Goal: Information Seeking & Learning: Learn about a topic

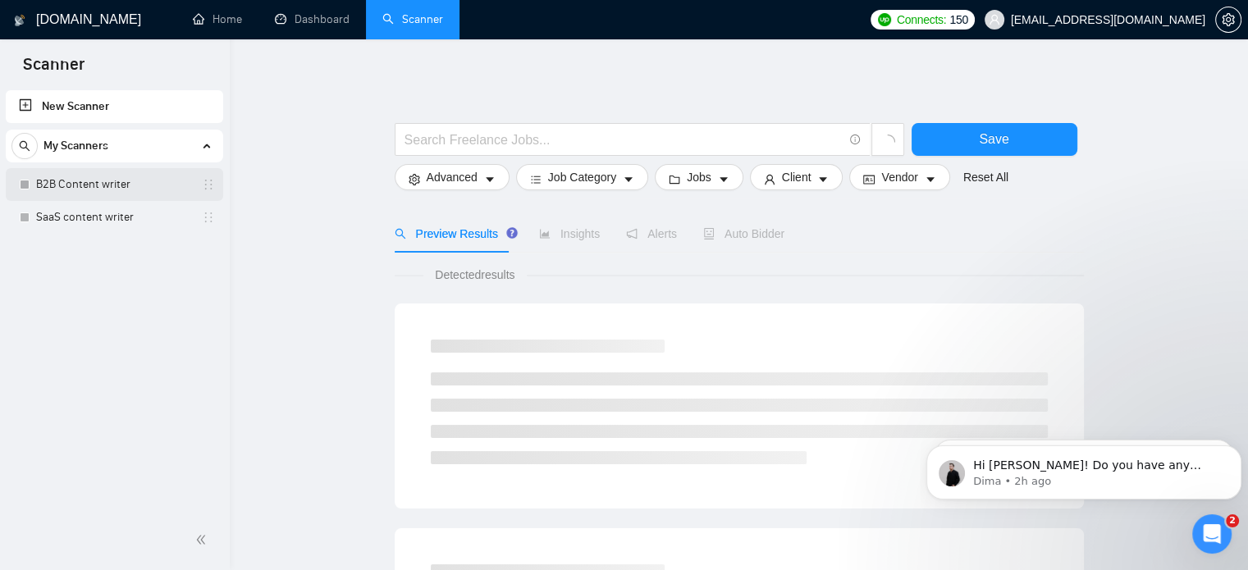
click at [104, 178] on link "B2B Content writer" at bounding box center [114, 184] width 156 height 33
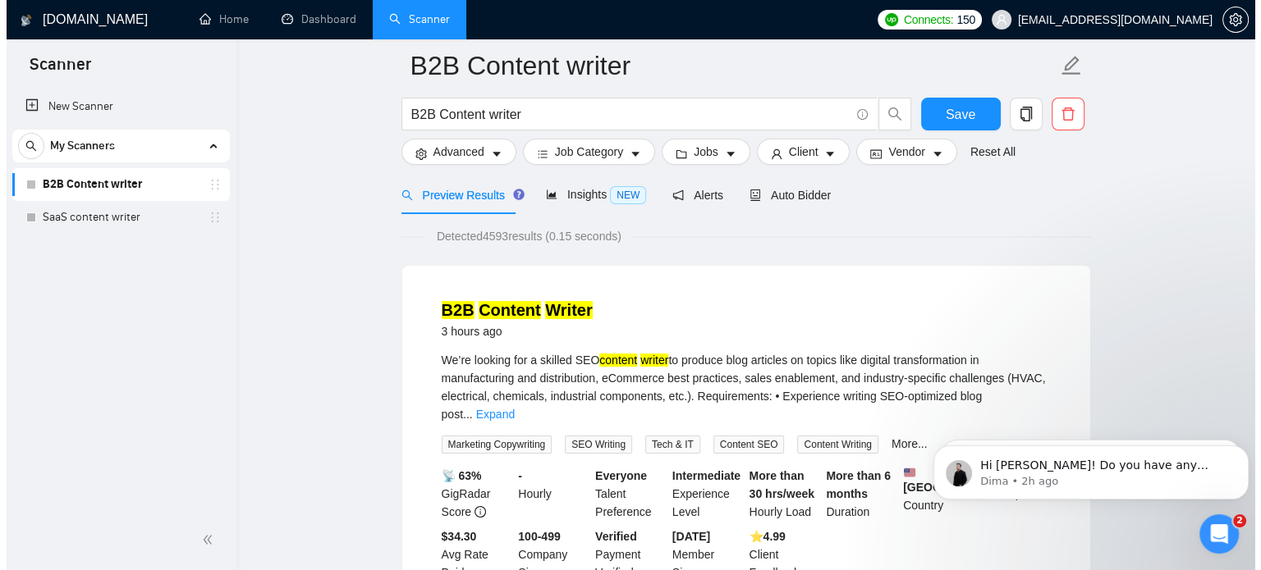
scroll to position [69, 0]
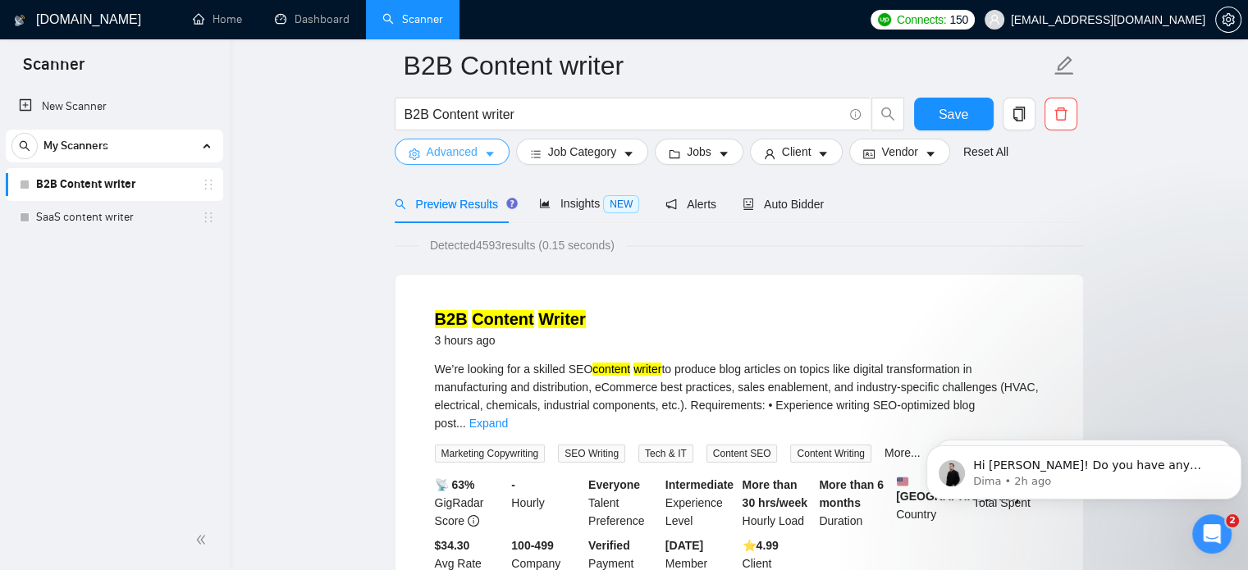
click at [482, 153] on button "Advanced" at bounding box center [452, 152] width 115 height 26
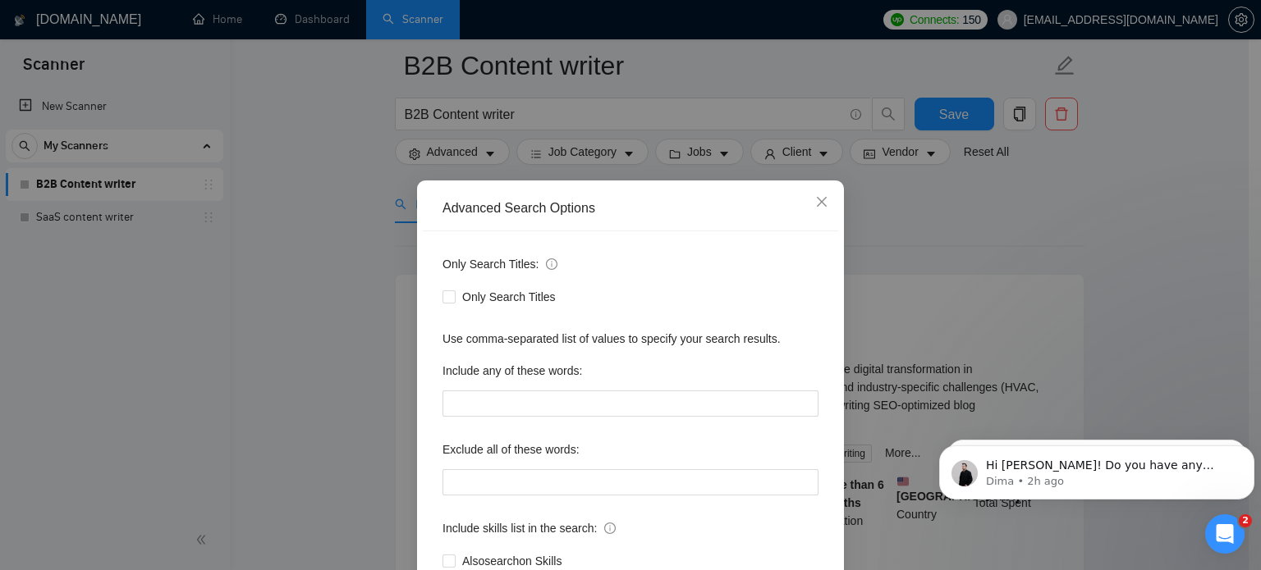
scroll to position [112, 0]
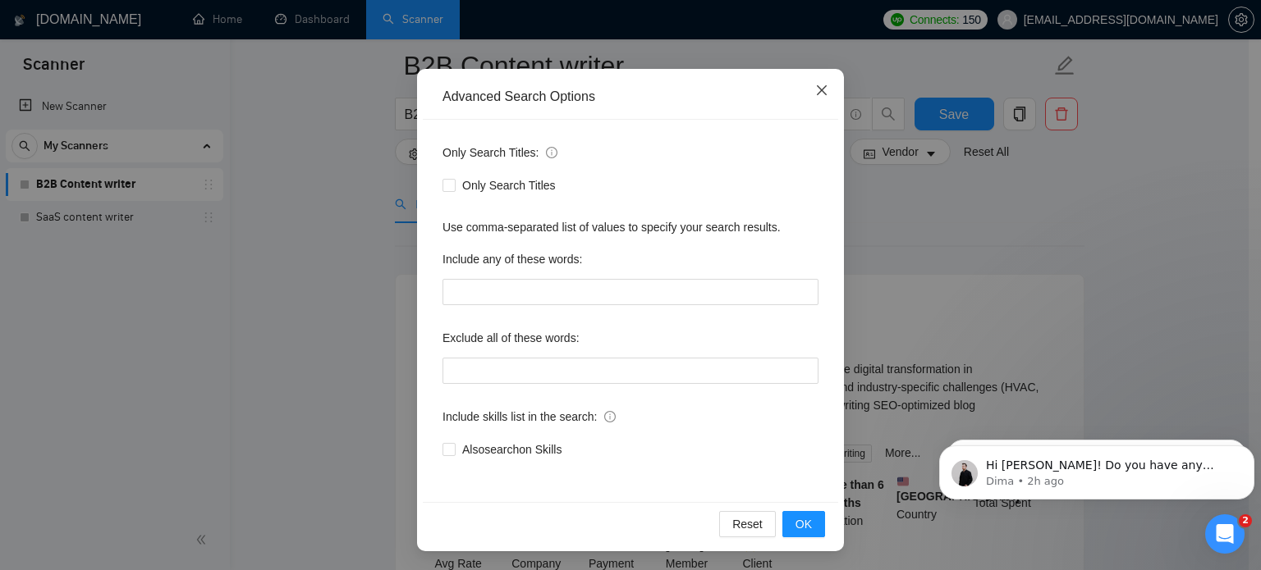
click at [823, 88] on span "Close" at bounding box center [821, 91] width 44 height 44
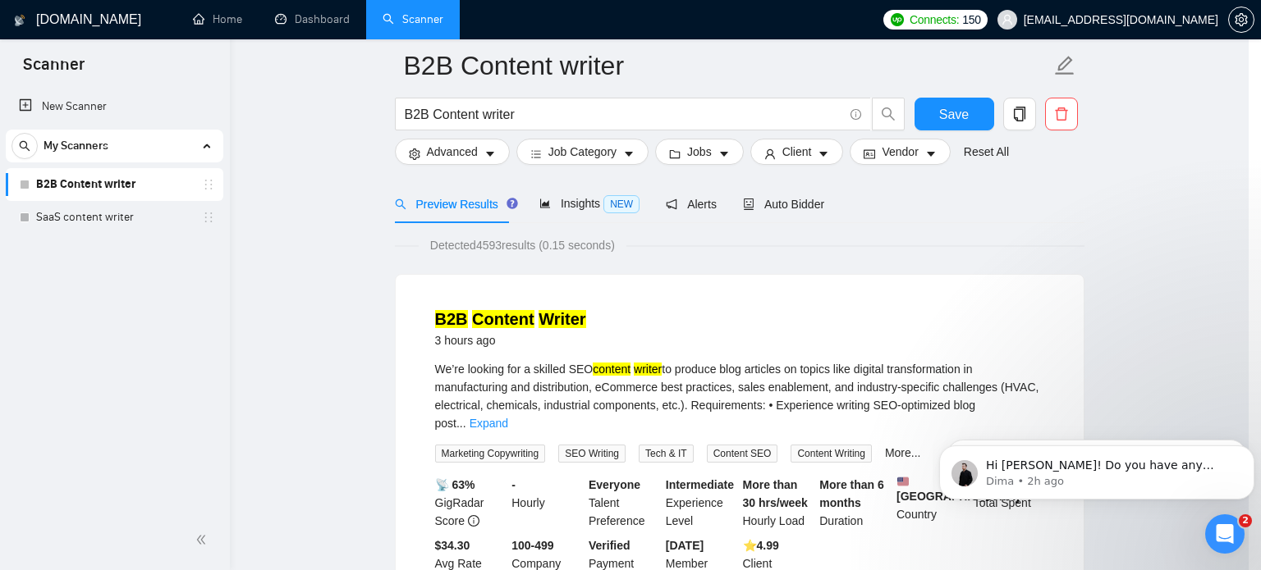
scroll to position [30, 0]
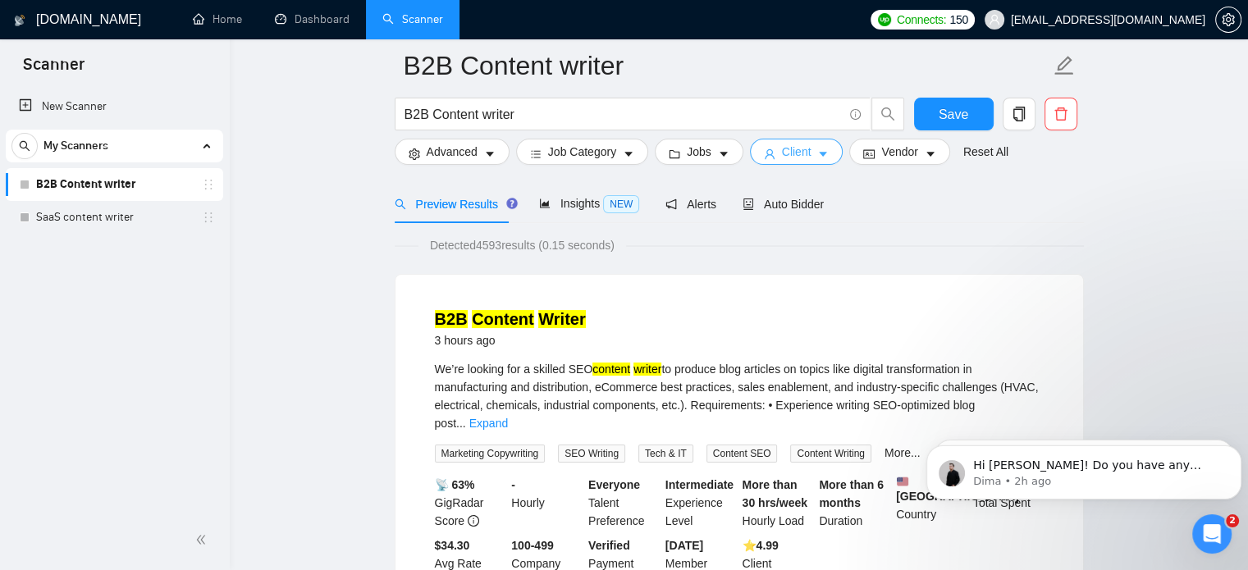
click at [827, 160] on button "Client" at bounding box center [797, 152] width 94 height 26
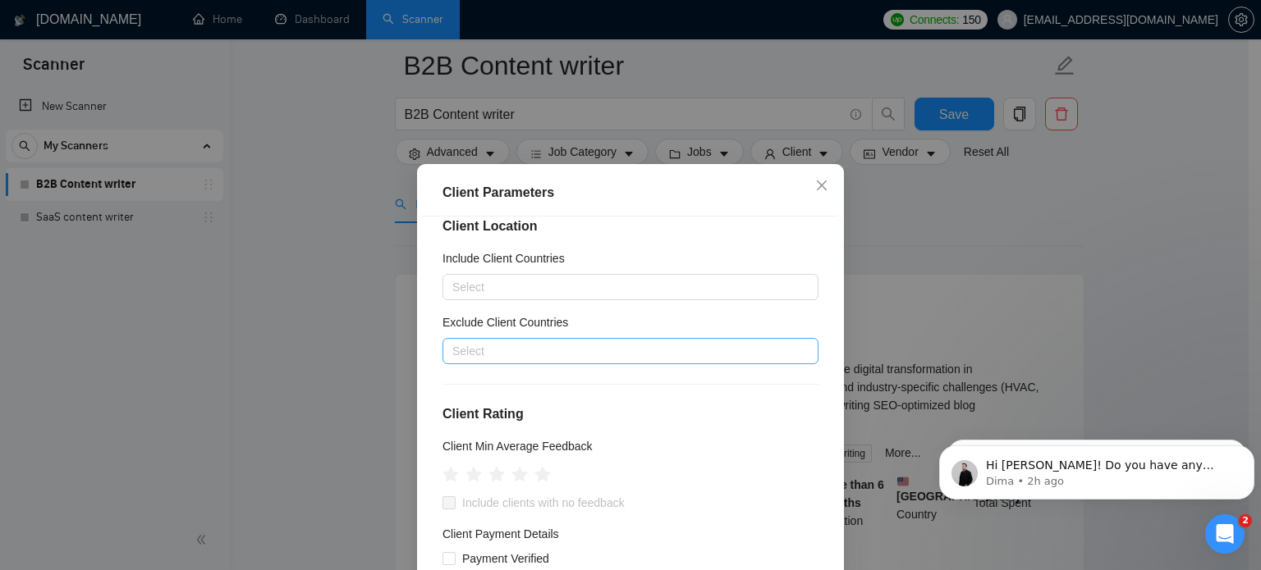
scroll to position [20, 0]
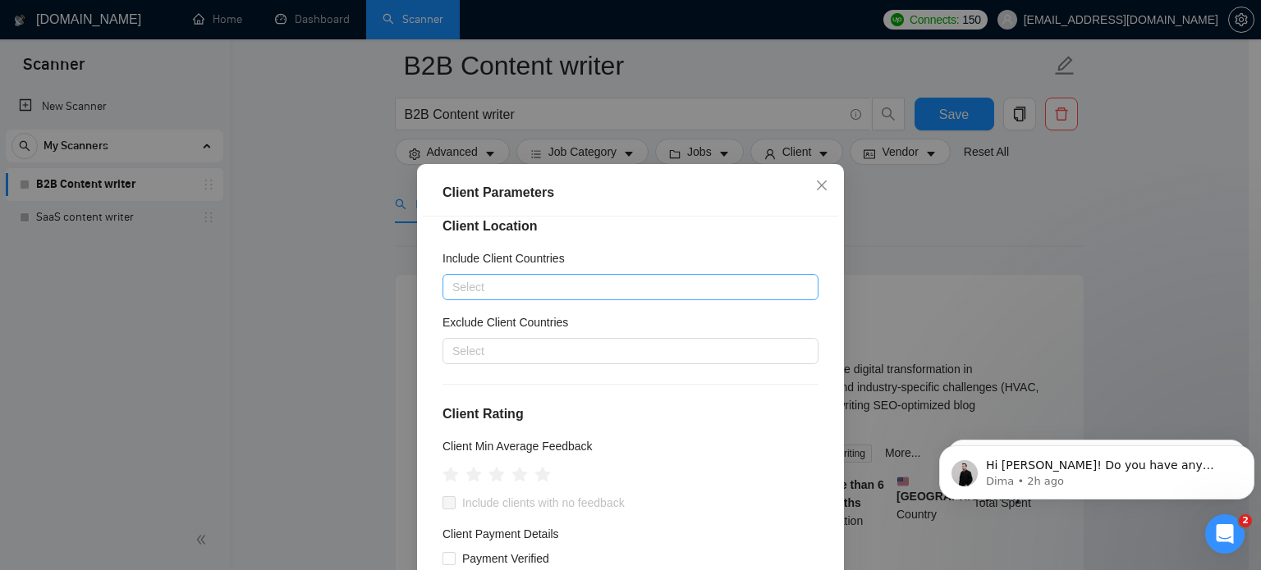
click at [499, 288] on div at bounding box center [622, 287] width 351 height 20
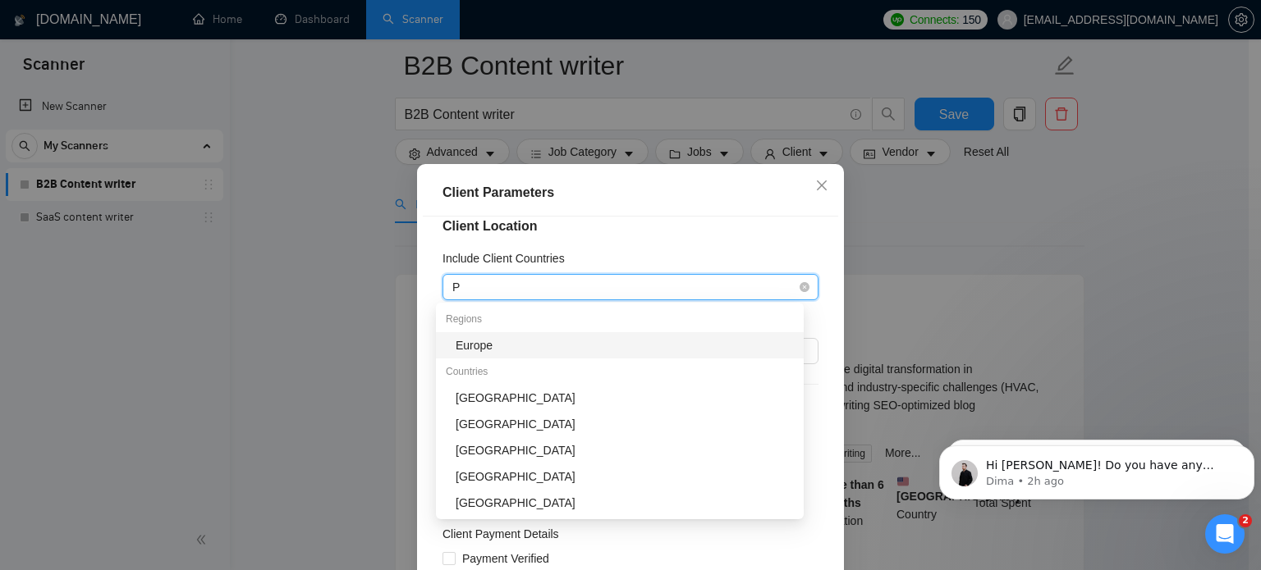
type input "Pa"
click at [484, 344] on div "[GEOGRAPHIC_DATA]" at bounding box center [625, 346] width 338 height 18
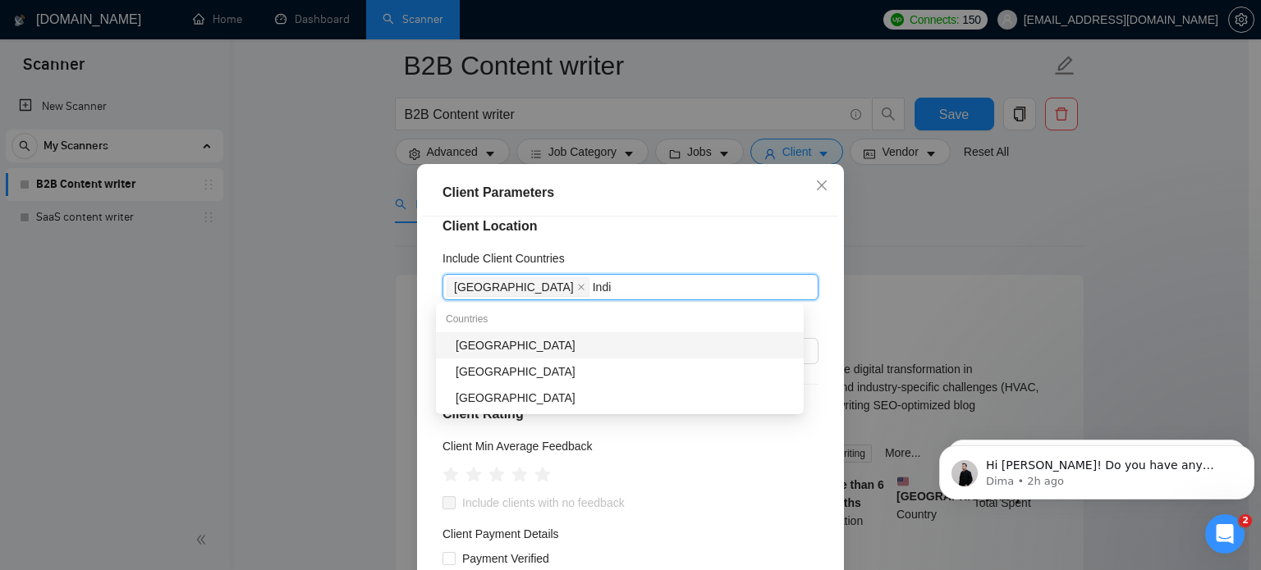
type input "[GEOGRAPHIC_DATA]"
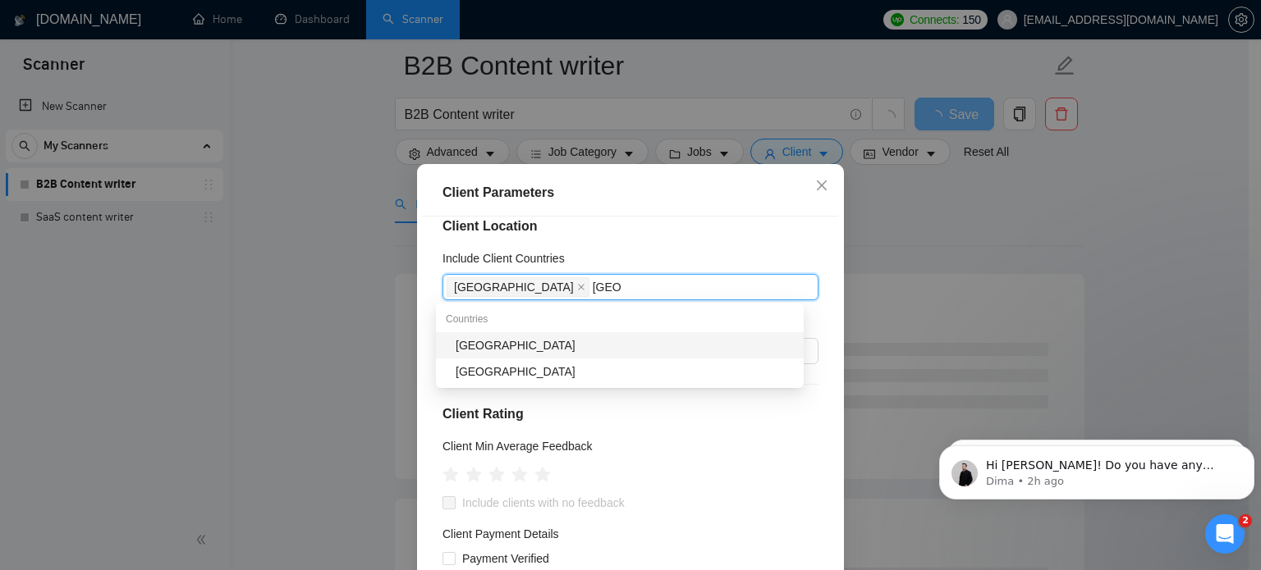
click at [492, 344] on div "[GEOGRAPHIC_DATA]" at bounding box center [625, 346] width 338 height 18
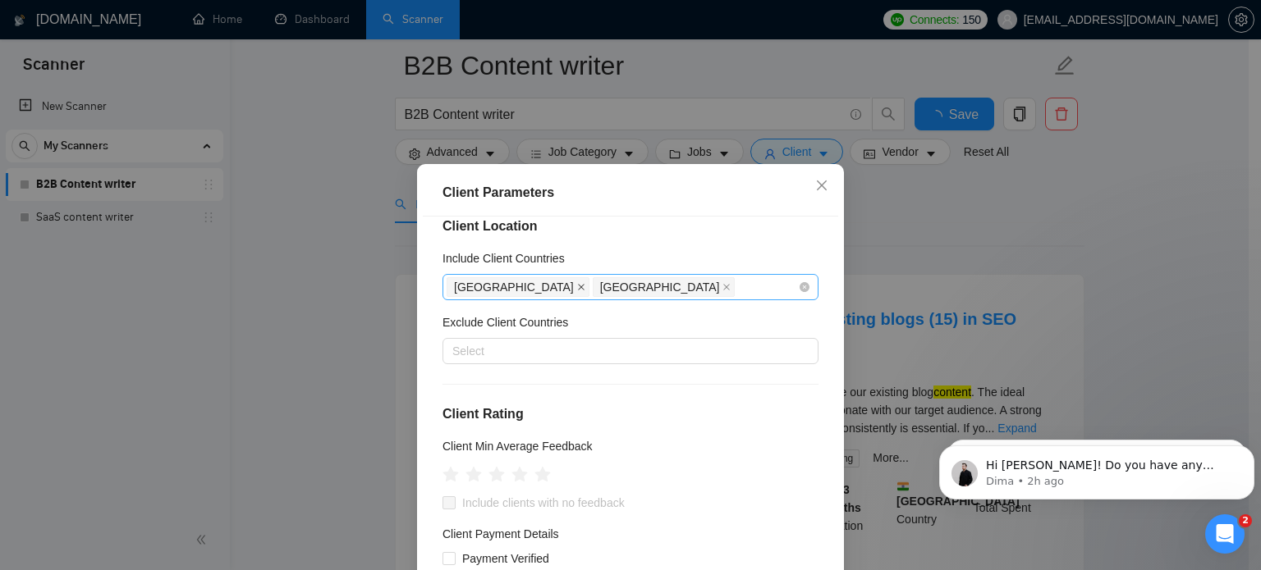
click at [577, 288] on icon "close" at bounding box center [581, 287] width 8 height 8
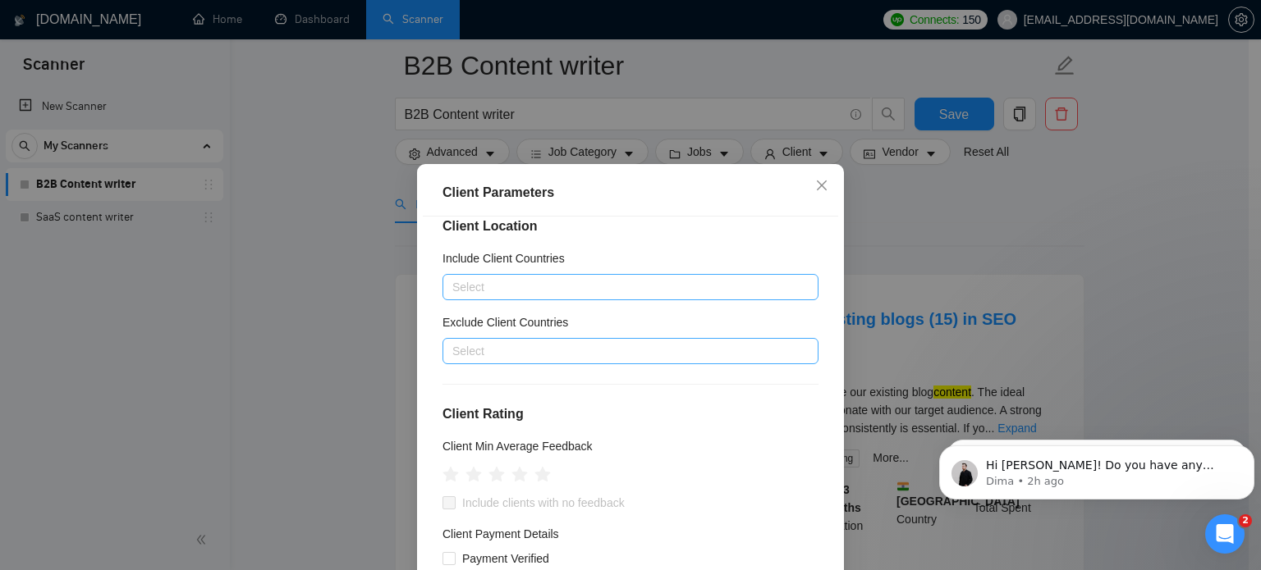
click at [483, 338] on div "Select" at bounding box center [630, 351] width 376 height 26
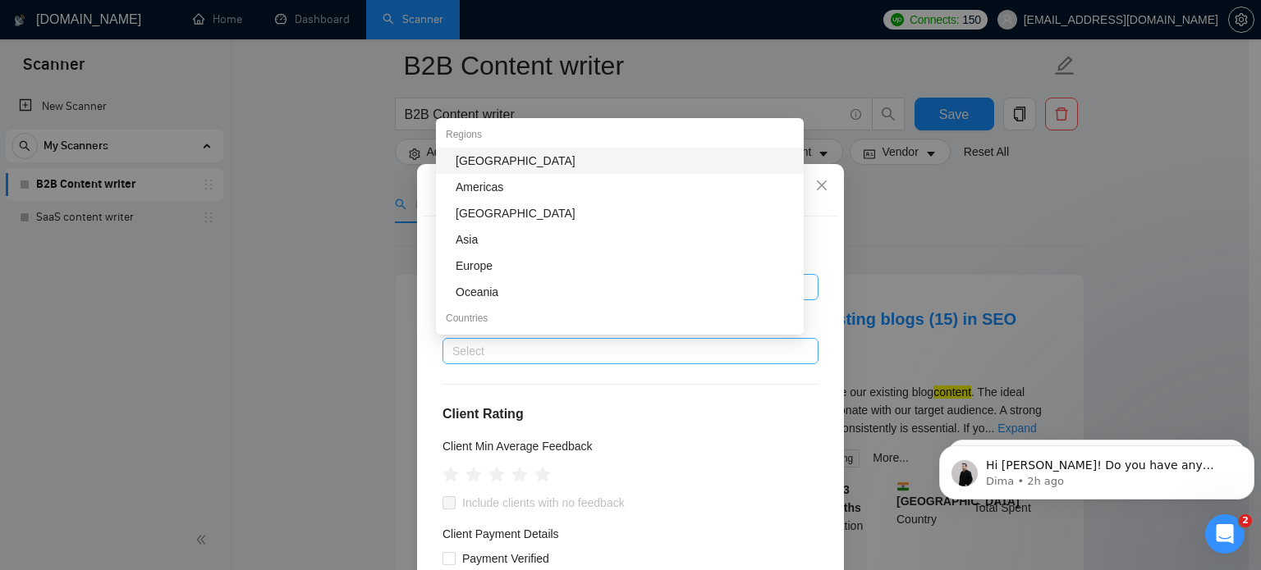
click at [483, 358] on div at bounding box center [622, 351] width 351 height 20
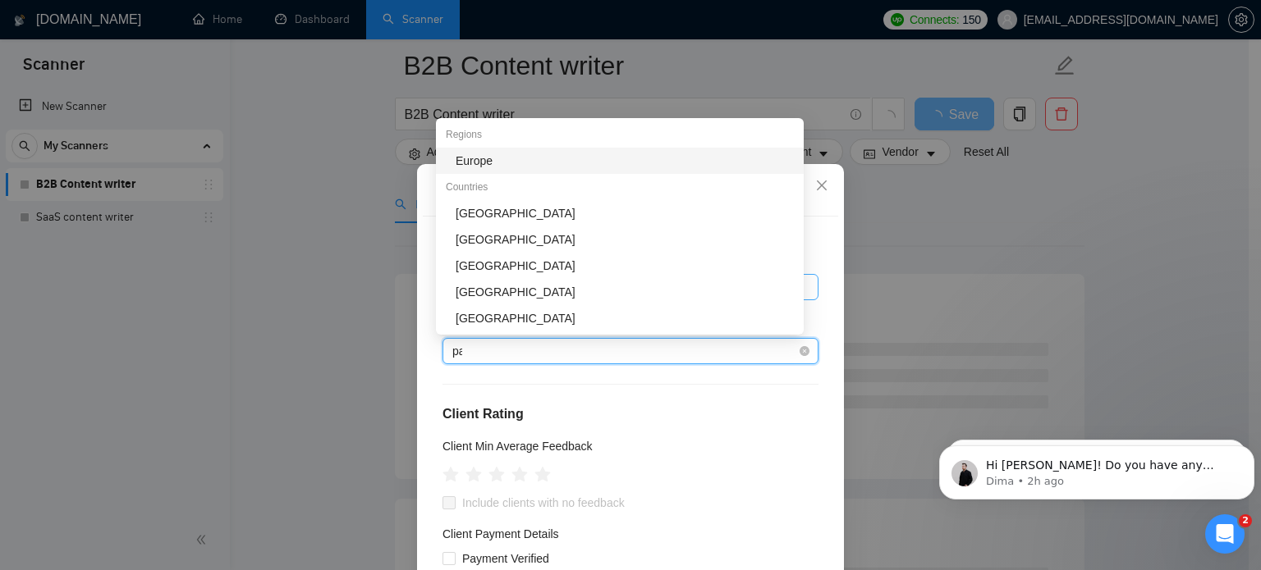
type input "pak"
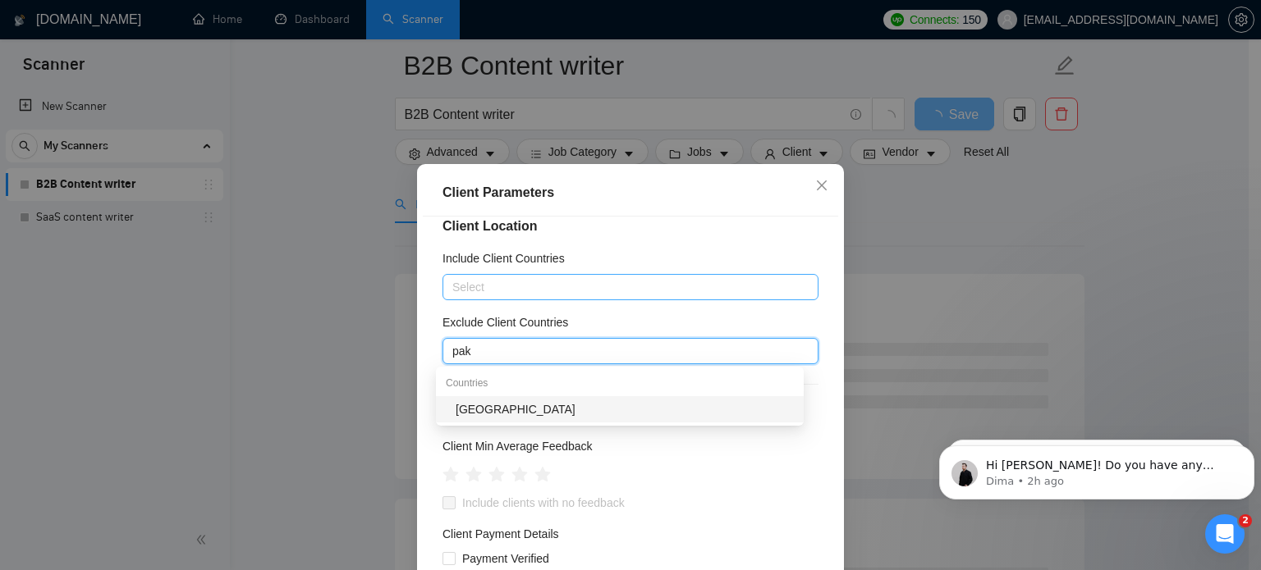
click at [488, 416] on div "[GEOGRAPHIC_DATA]" at bounding box center [625, 410] width 338 height 18
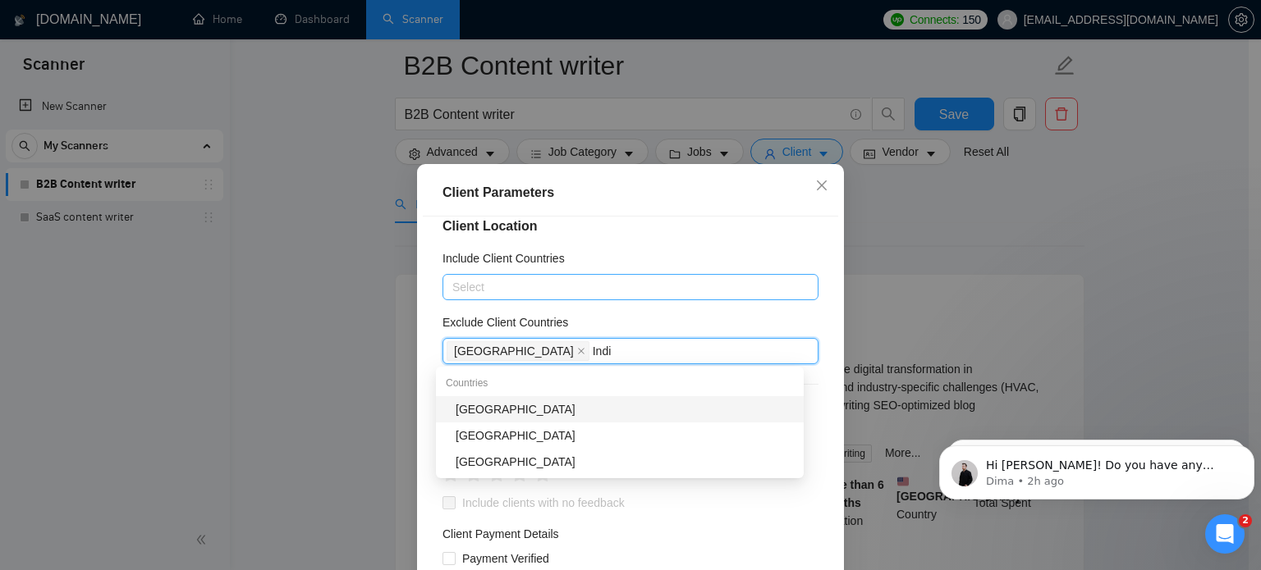
type input "[GEOGRAPHIC_DATA]"
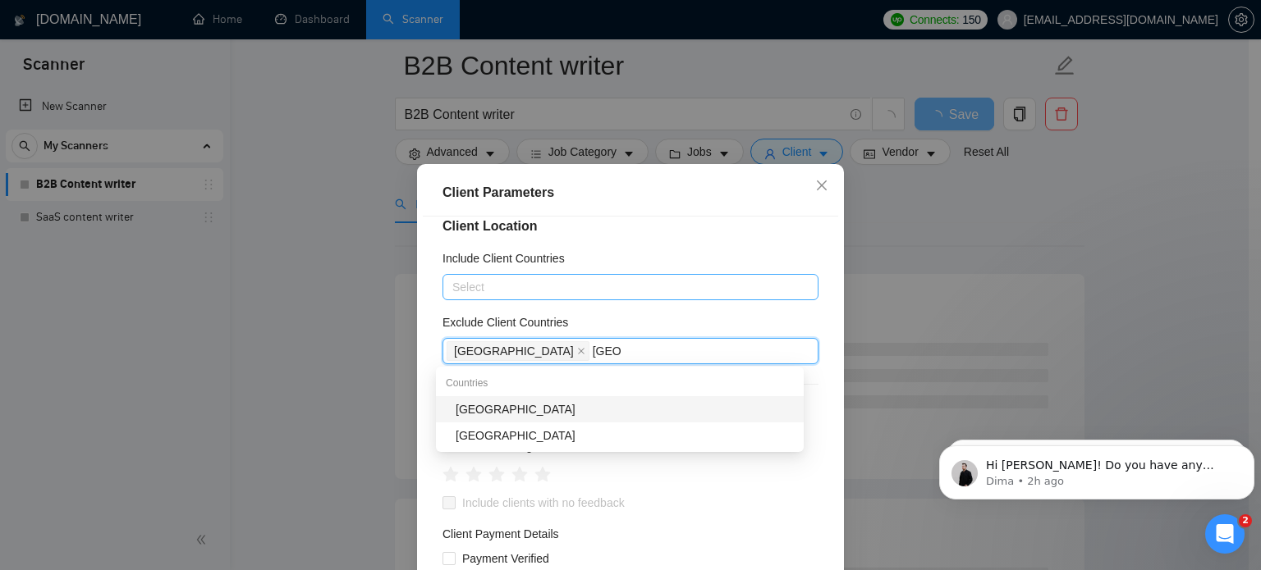
click at [497, 414] on div "[GEOGRAPHIC_DATA]" at bounding box center [625, 410] width 338 height 18
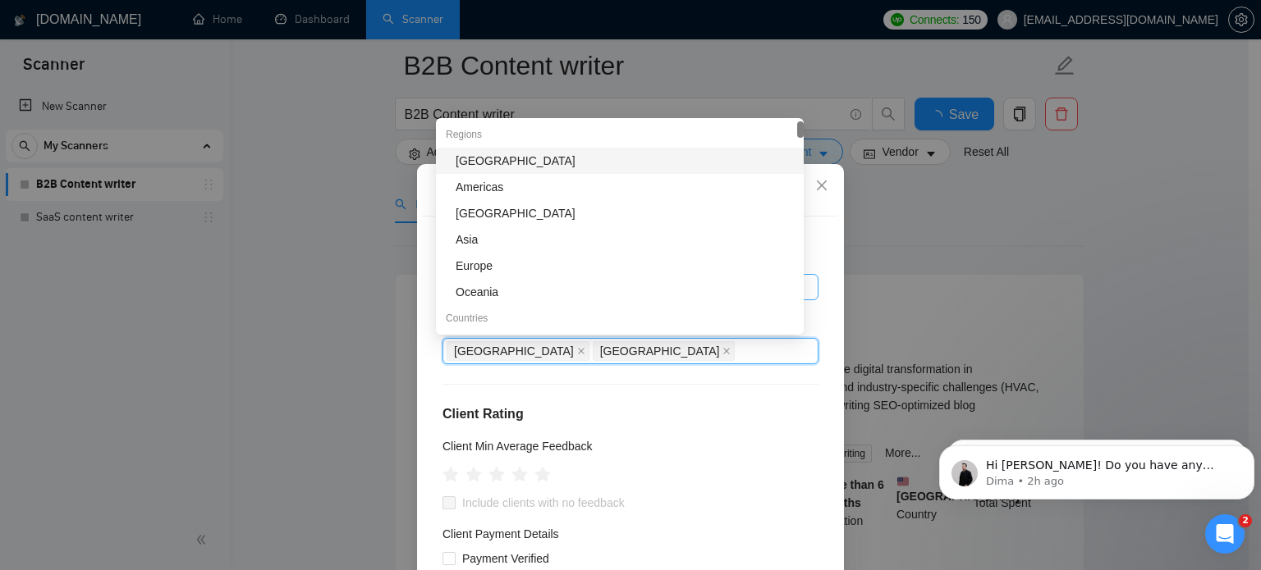
scroll to position [62, 0]
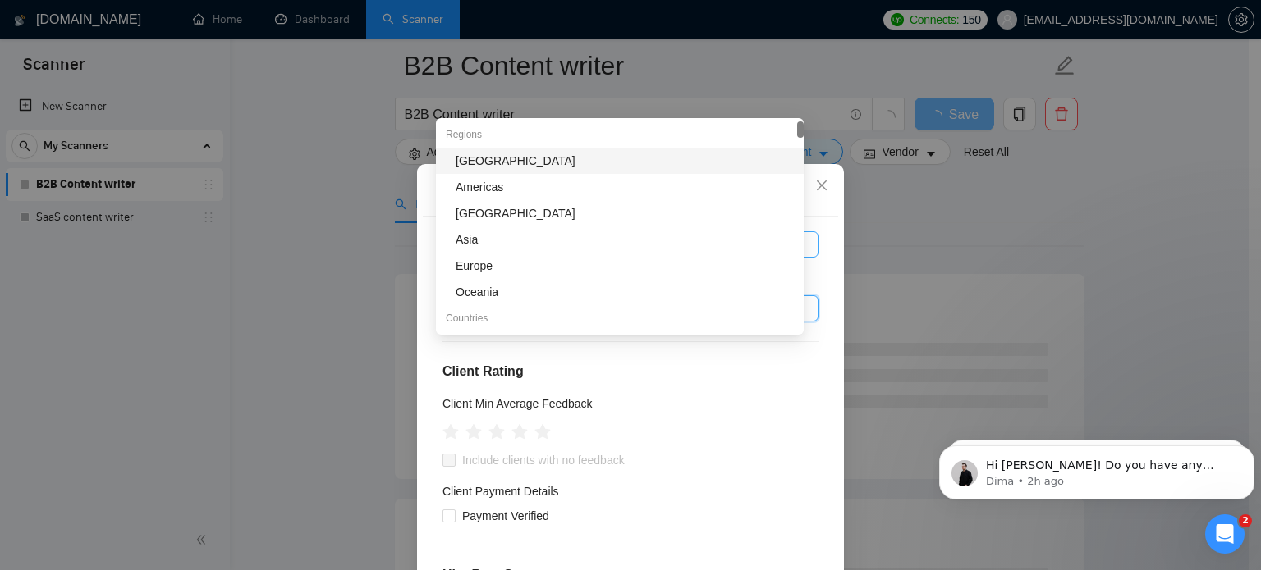
click at [782, 412] on div "Client Min Average Feedback" at bounding box center [630, 407] width 376 height 25
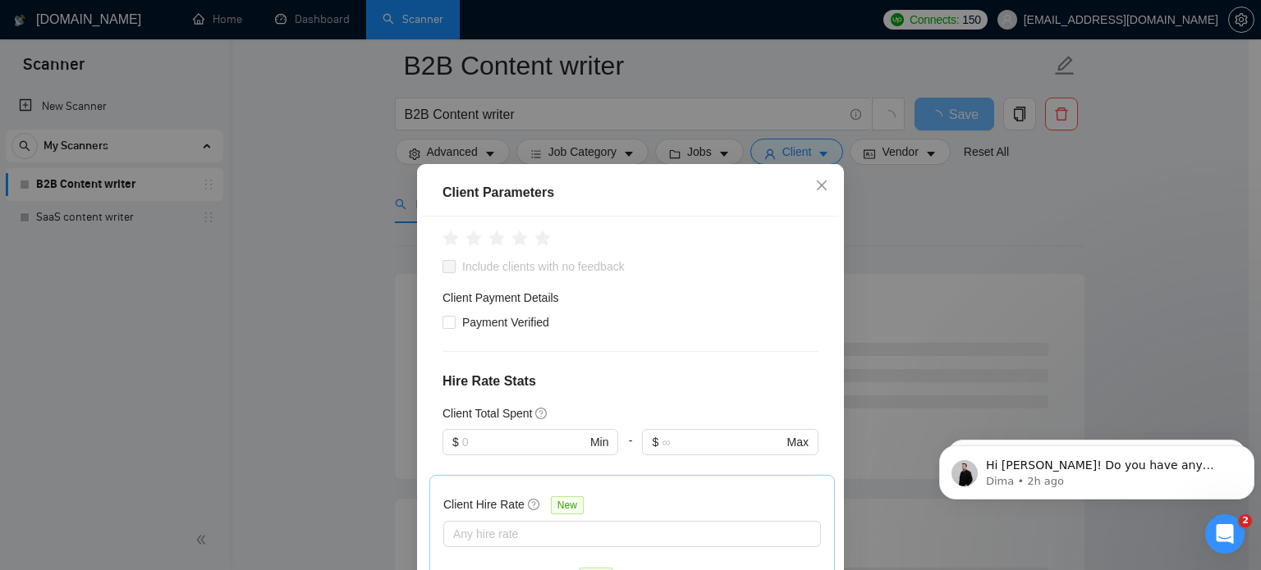
scroll to position [256, 0]
click at [447, 329] on label "Payment Verified" at bounding box center [498, 323] width 113 height 18
click at [447, 327] on input "Payment Verified" at bounding box center [447, 321] width 11 height 11
checkbox input "true"
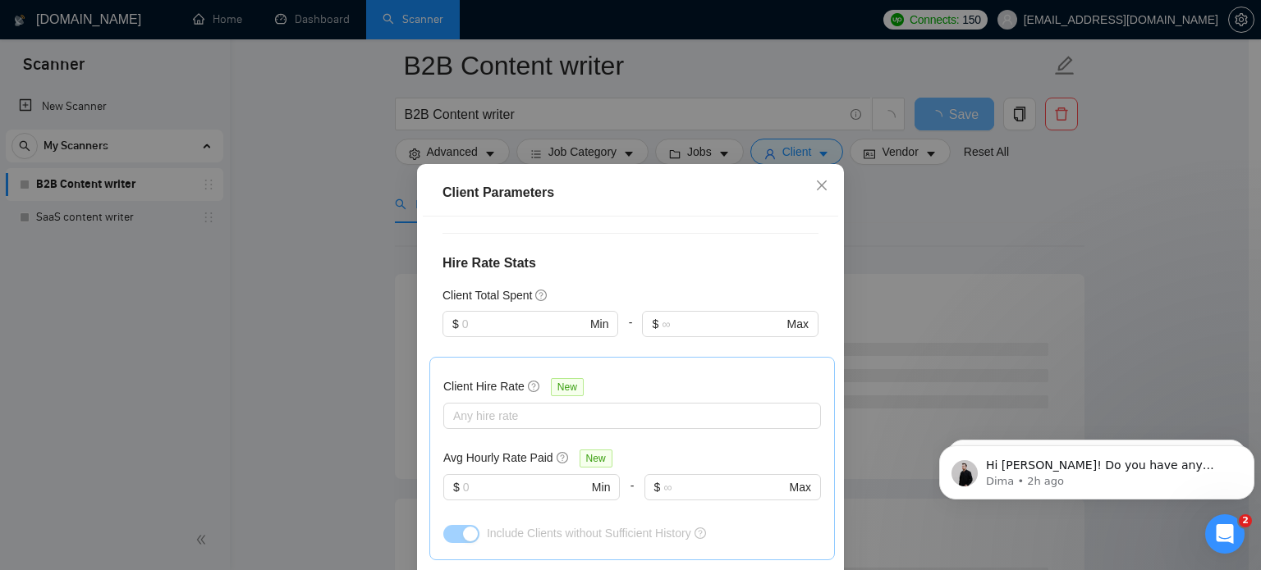
scroll to position [368, 0]
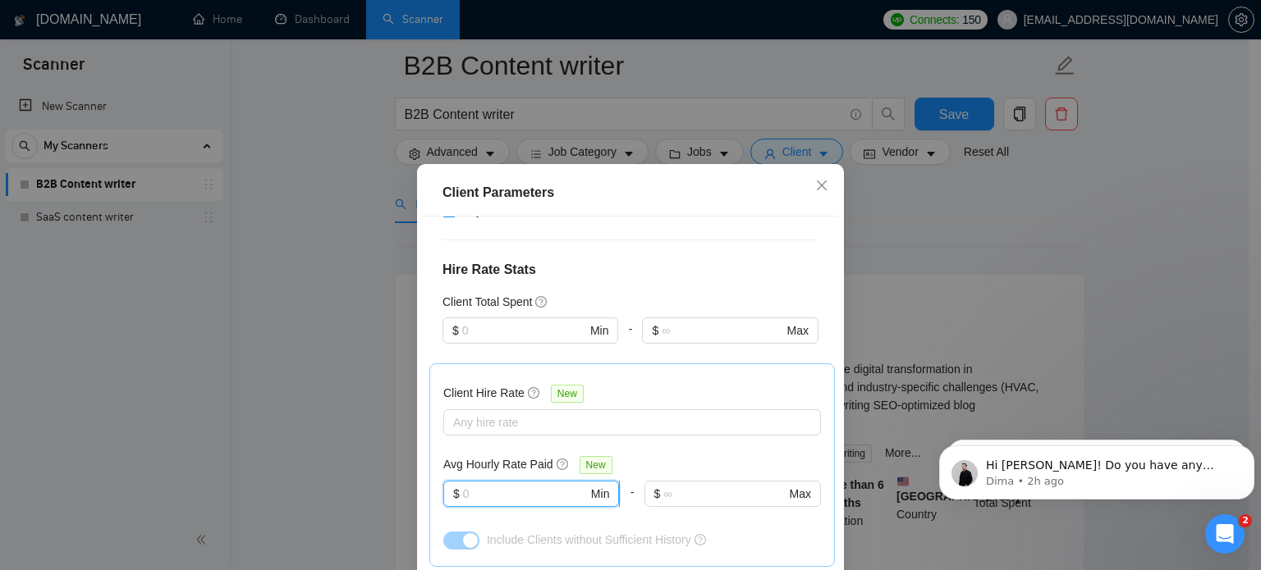
click at [511, 492] on input "text" at bounding box center [525, 494] width 125 height 18
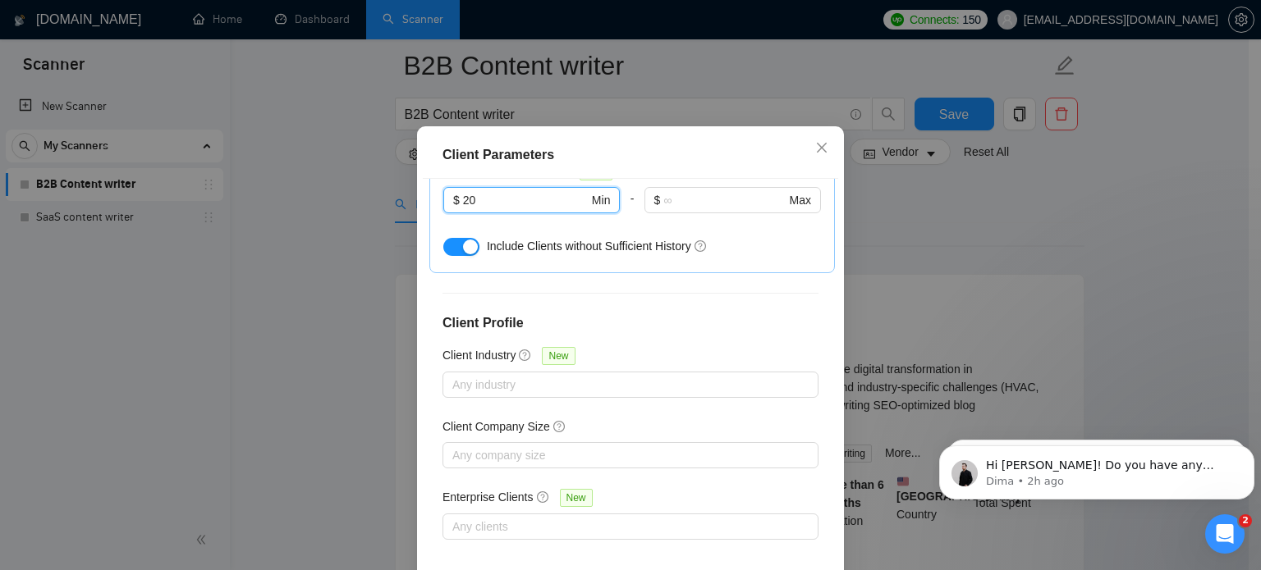
scroll to position [117, 0]
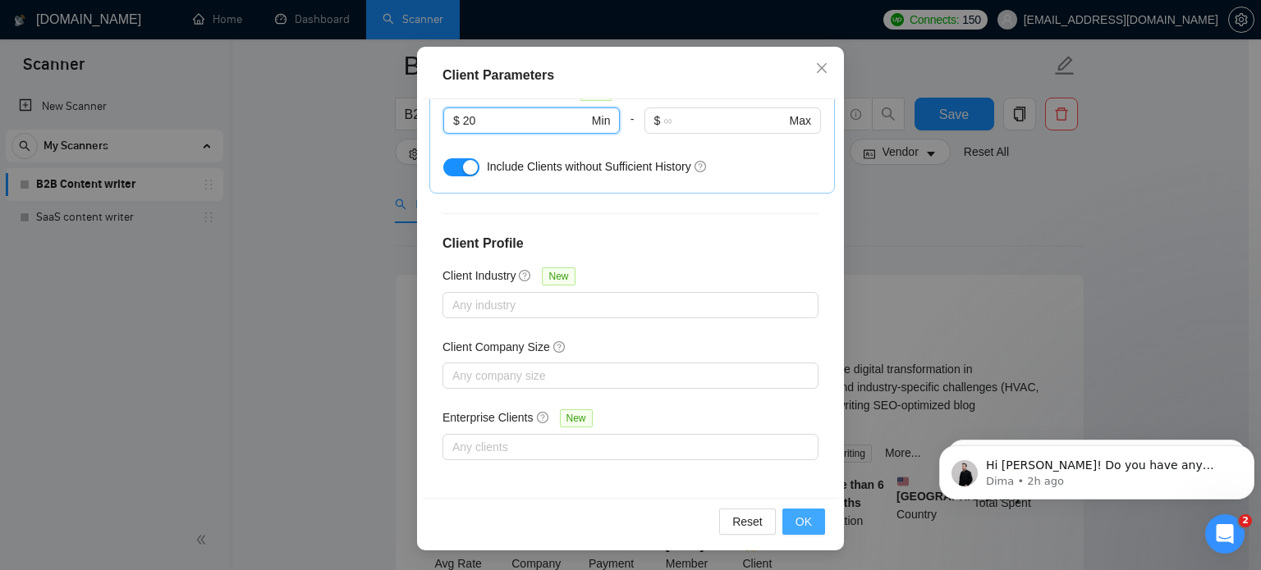
type input "20"
click at [795, 517] on span "OK" at bounding box center [803, 522] width 16 height 18
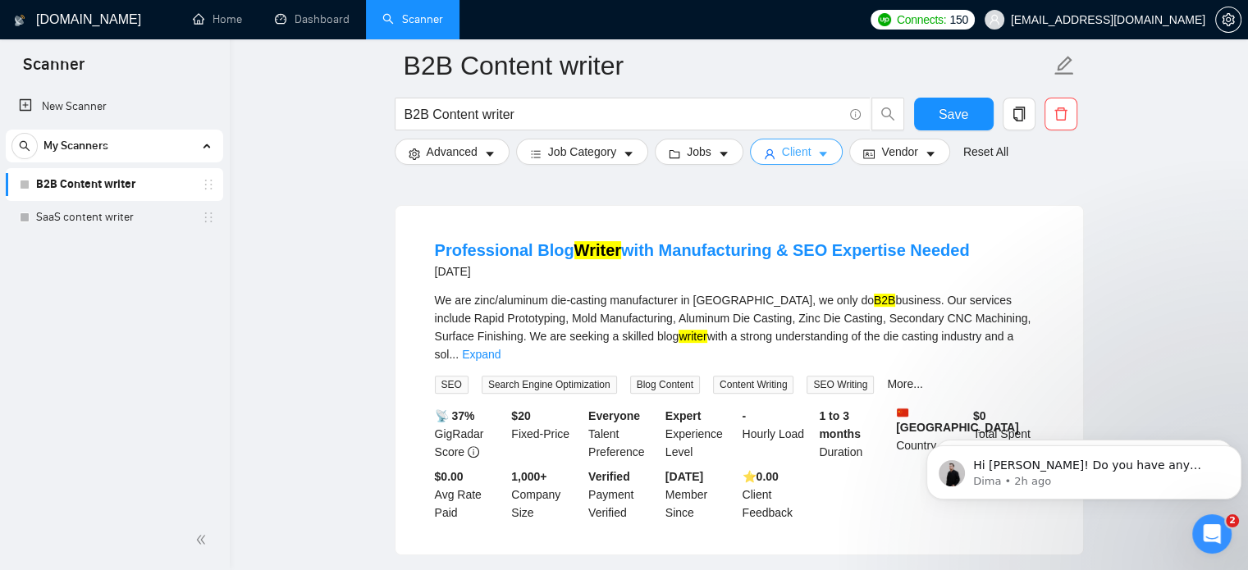
scroll to position [511, 0]
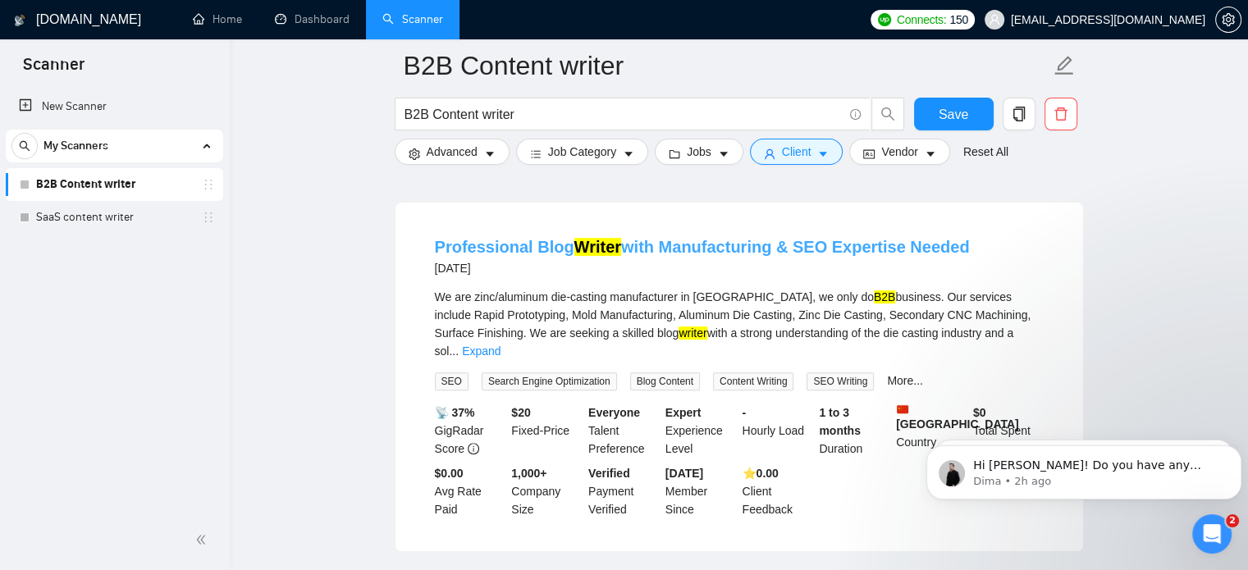
click at [481, 238] on link "Professional Blog Writer with Manufacturing & SEO Expertise Needed" at bounding box center [702, 247] width 535 height 18
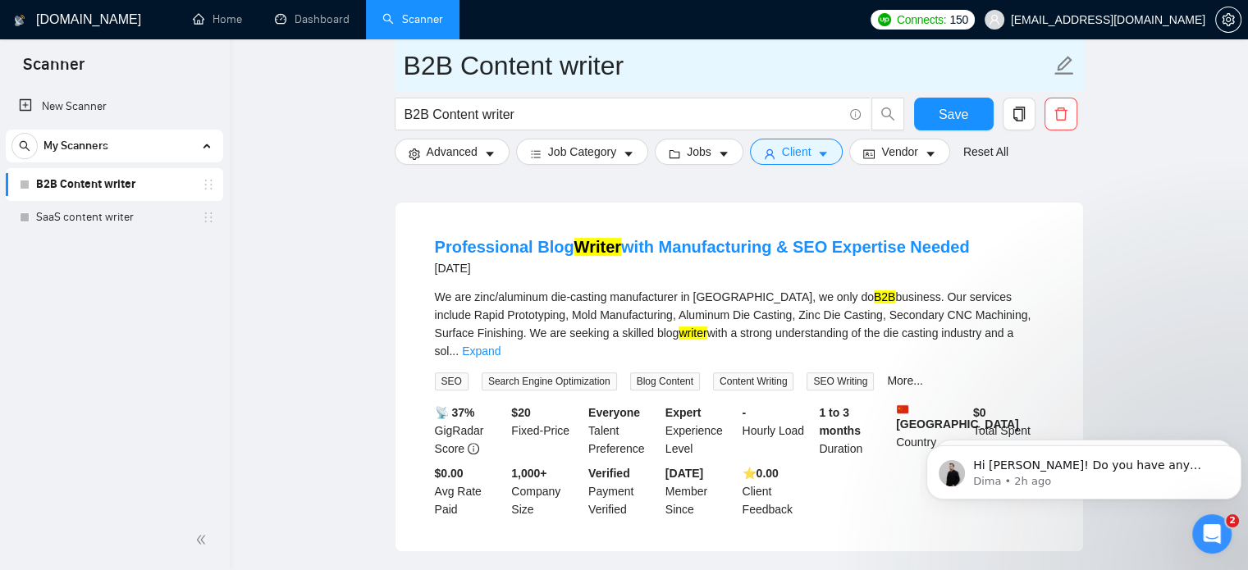
drag, startPoint x: 80, startPoint y: 121, endPoint x: 772, endPoint y: 77, distance: 694.2
click at [80, 121] on link "New Scanner" at bounding box center [114, 106] width 191 height 33
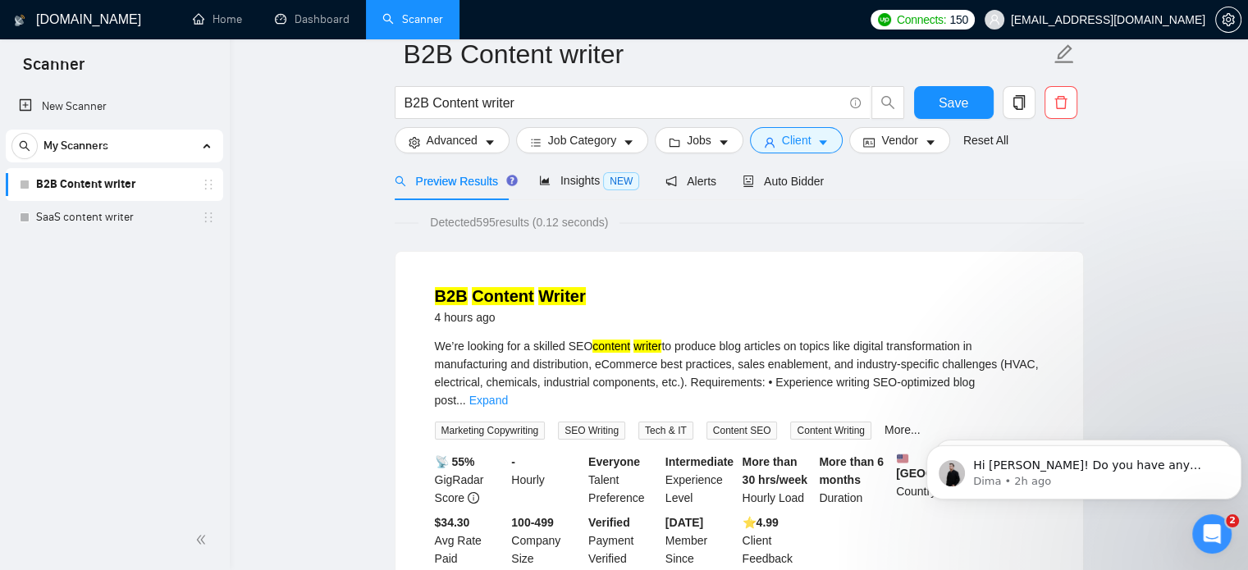
scroll to position [0, 0]
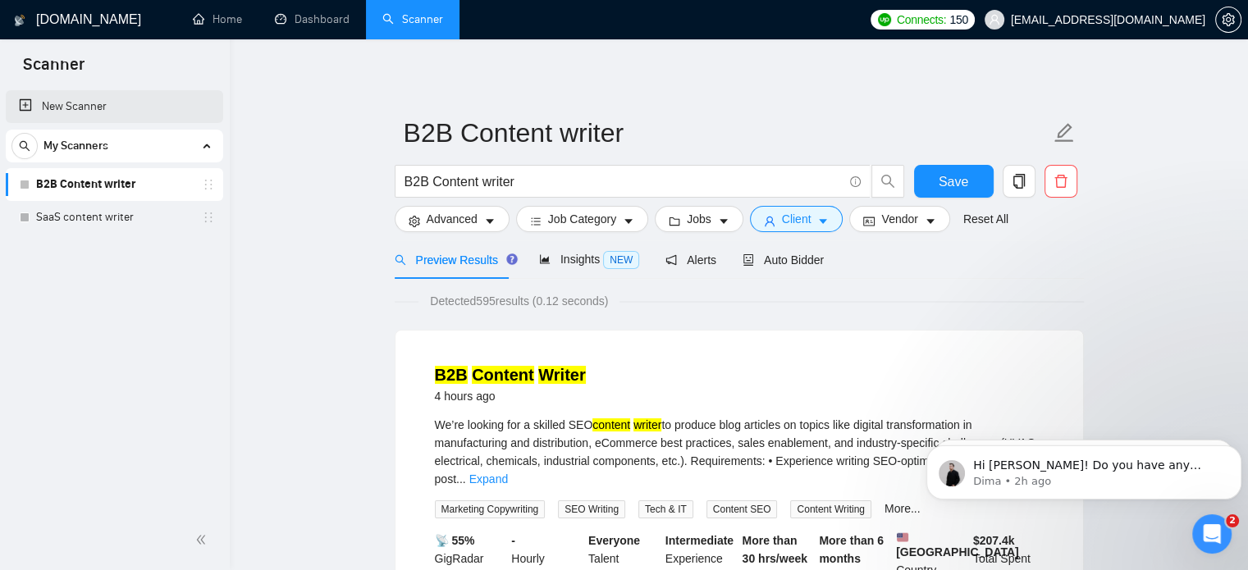
click at [76, 108] on link "New Scanner" at bounding box center [114, 106] width 191 height 33
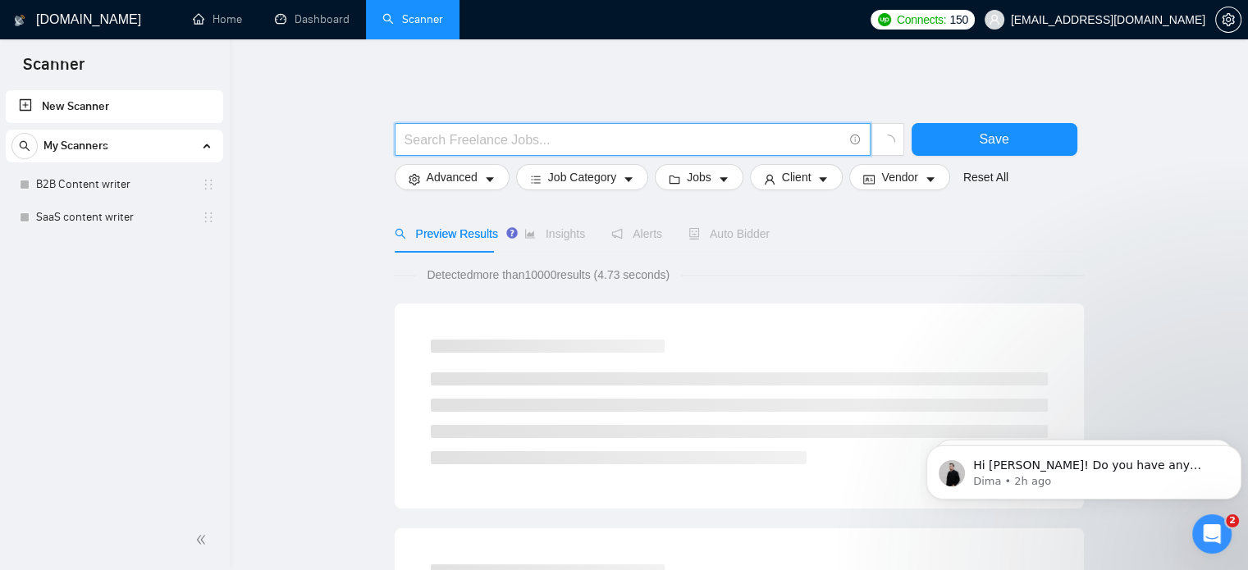
click at [469, 134] on input "text" at bounding box center [624, 140] width 438 height 21
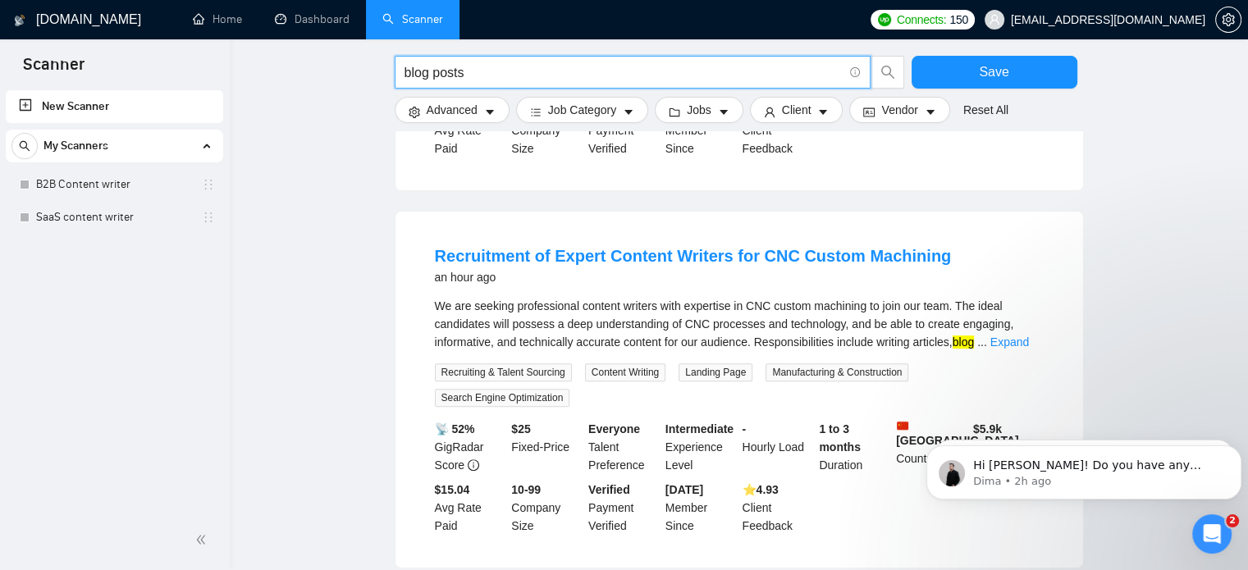
scroll to position [471, 0]
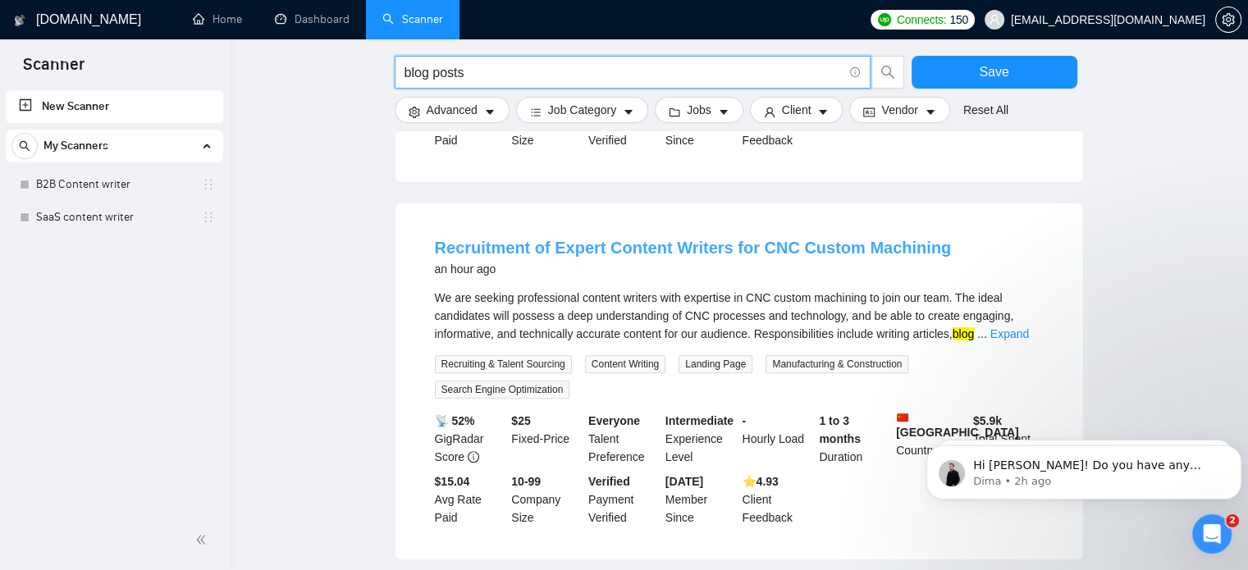
type input "blog posts"
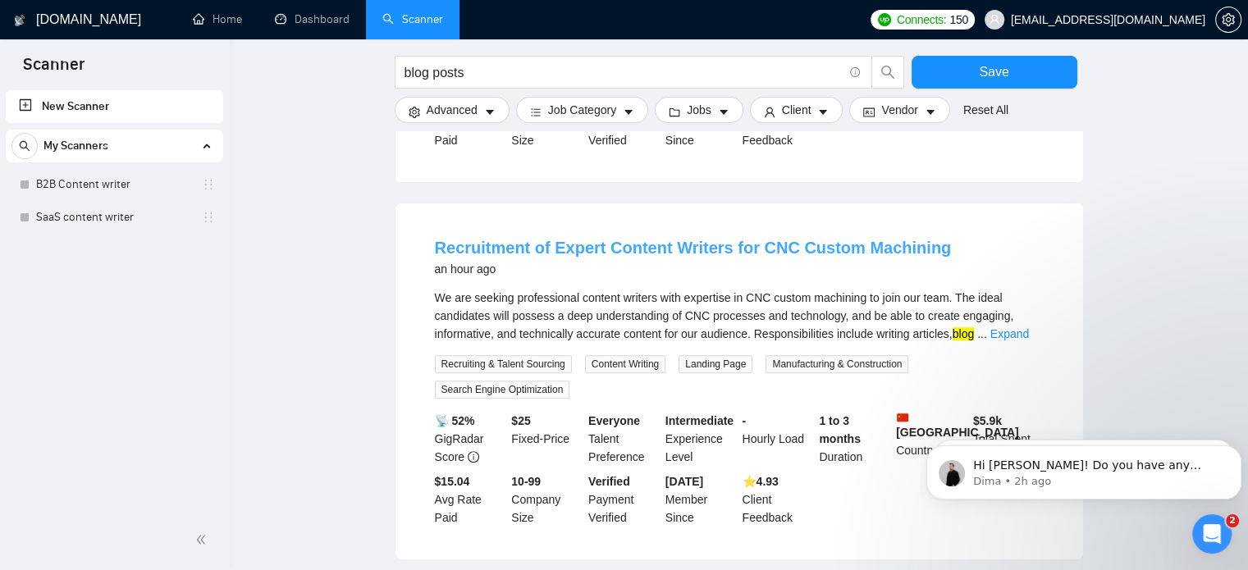
click at [541, 239] on link "Recruitment of Expert Content Writers for CNC Custom Machining" at bounding box center [693, 248] width 517 height 18
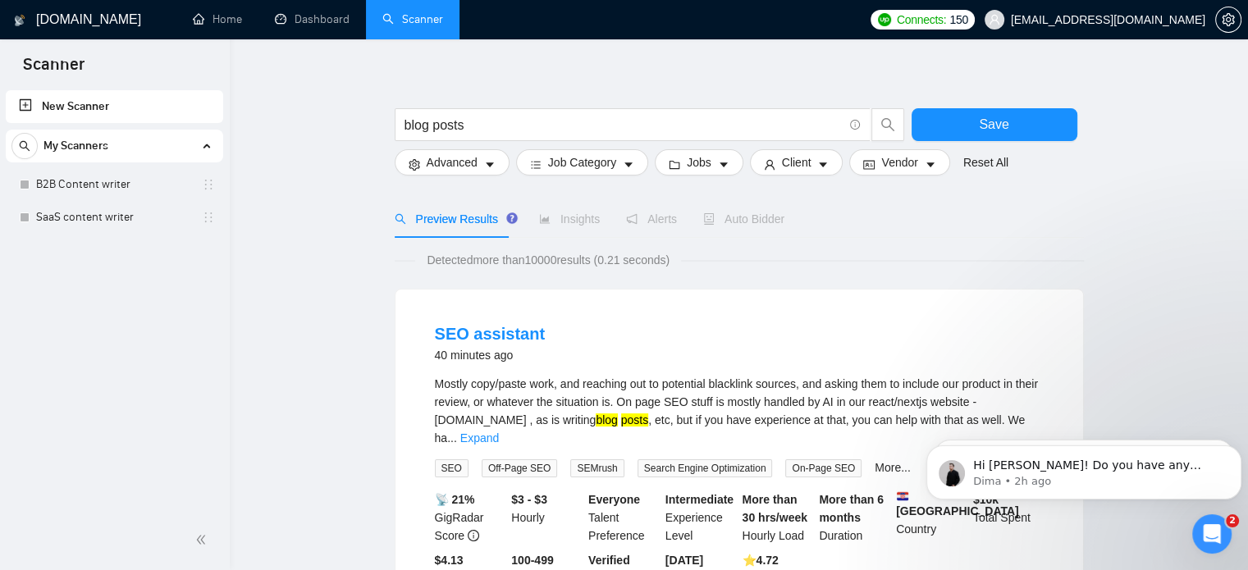
scroll to position [0, 0]
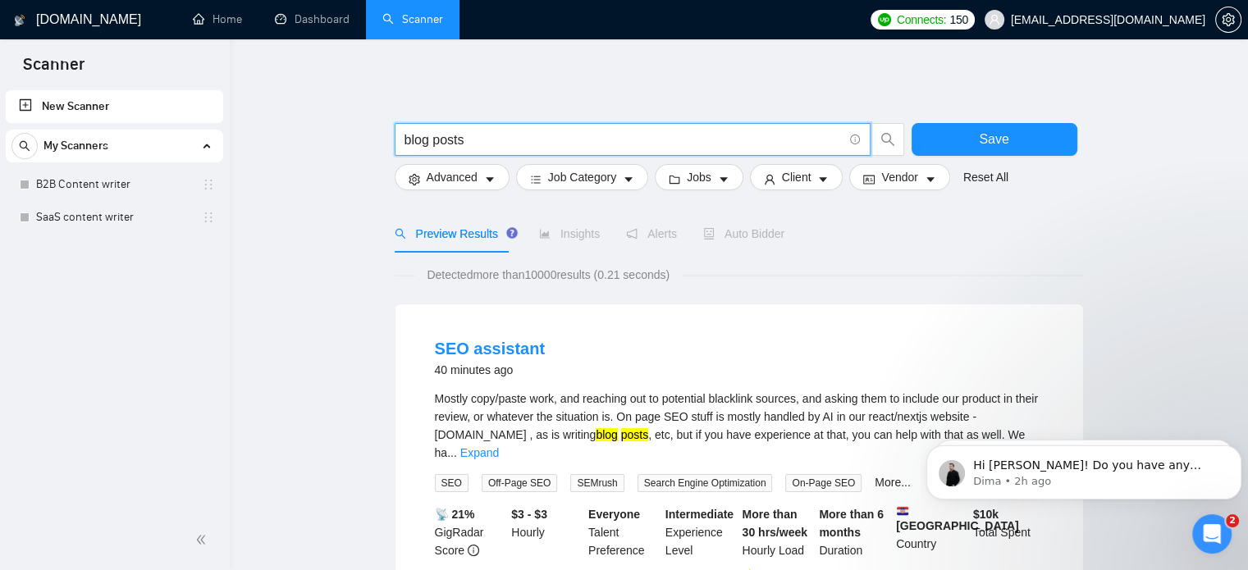
click at [471, 134] on input "blog posts" at bounding box center [624, 140] width 438 height 21
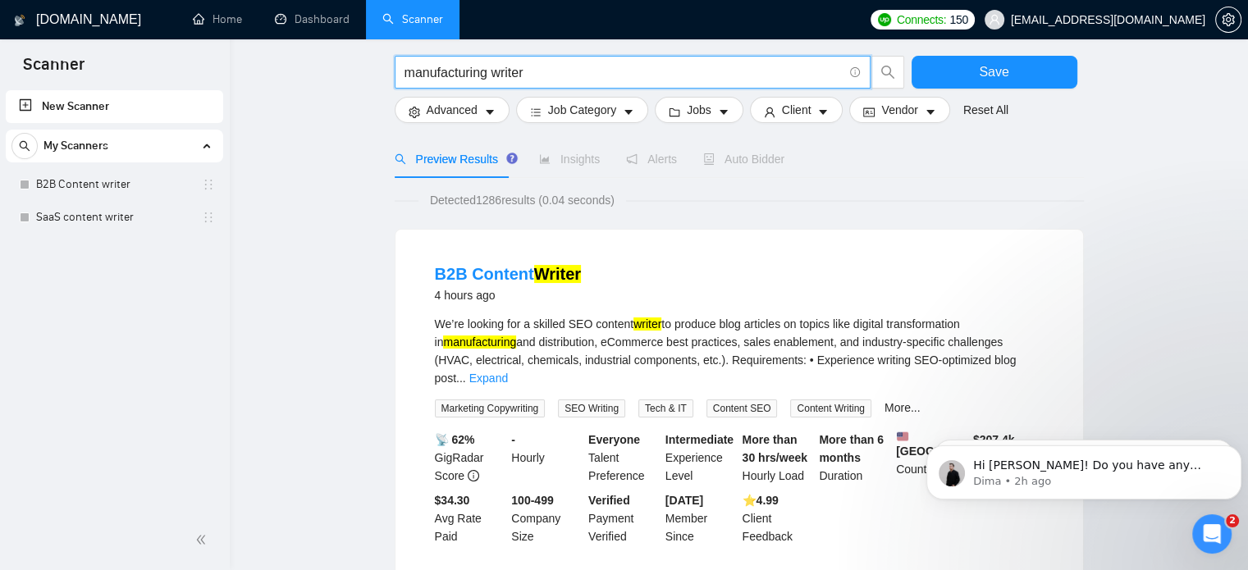
scroll to position [108, 0]
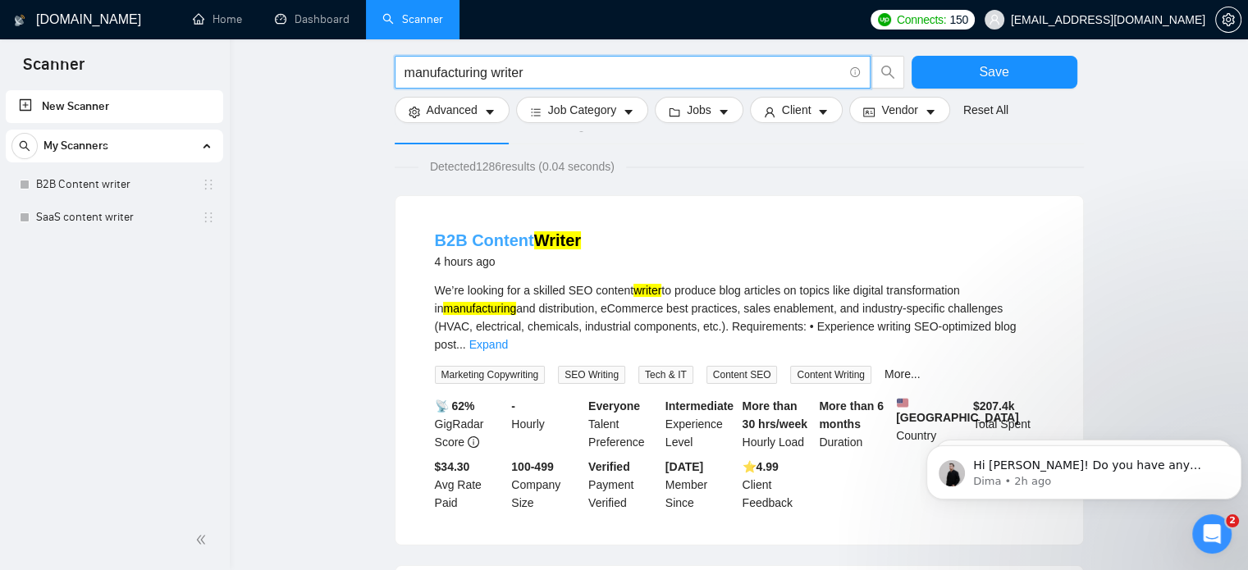
type input "manufacturing writer"
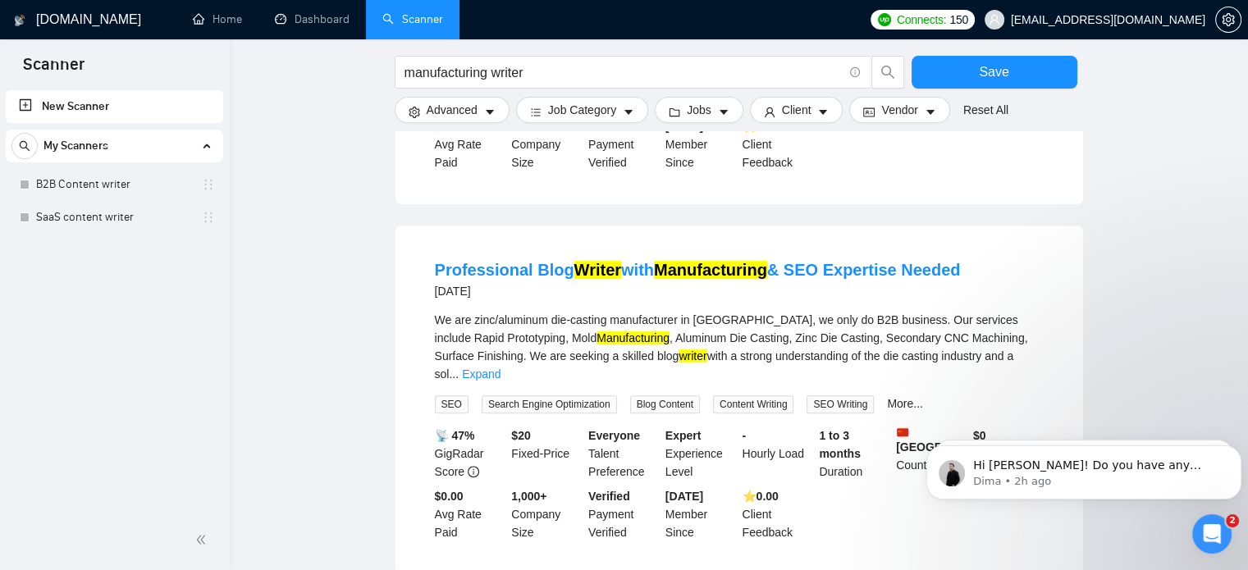
scroll to position [843, 0]
click at [515, 77] on input "manufacturing writer" at bounding box center [624, 72] width 438 height 21
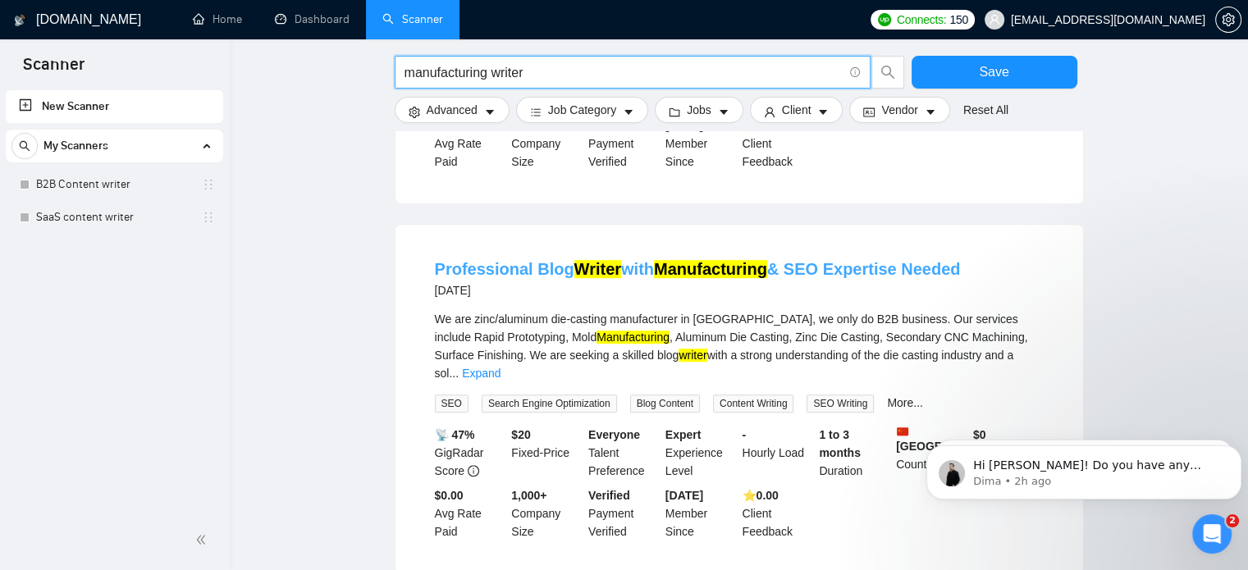
click at [528, 260] on link "Professional Blog Writer with Manufacturing & SEO Expertise Needed" at bounding box center [698, 269] width 526 height 18
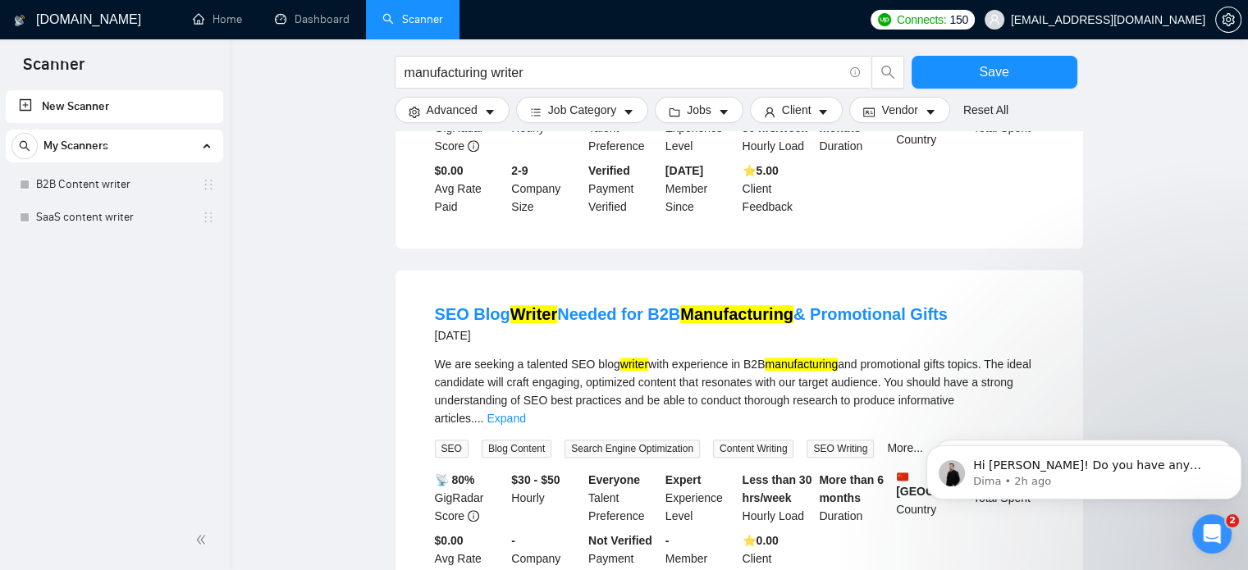
scroll to position [1684, 0]
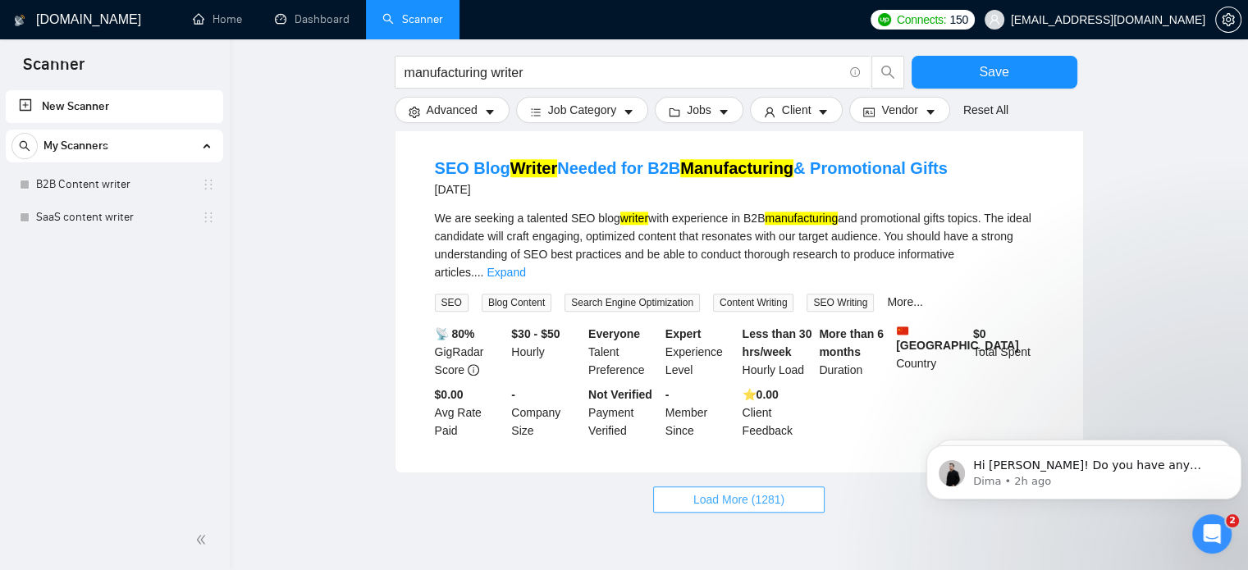
click at [717, 491] on span "Load More (1281)" at bounding box center [739, 500] width 91 height 18
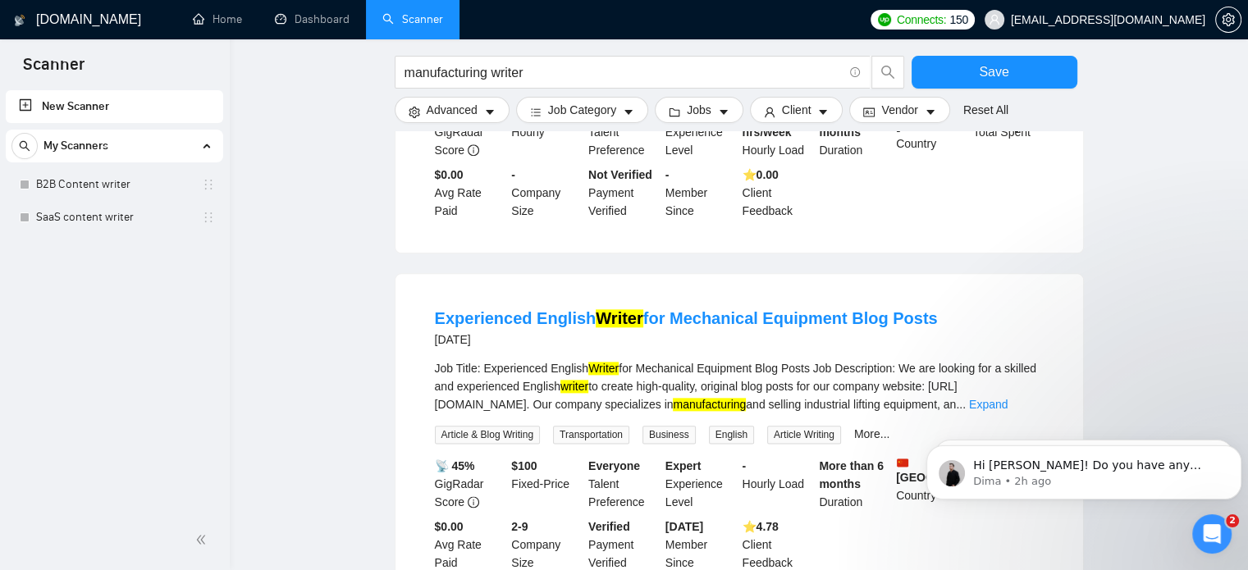
scroll to position [1907, 0]
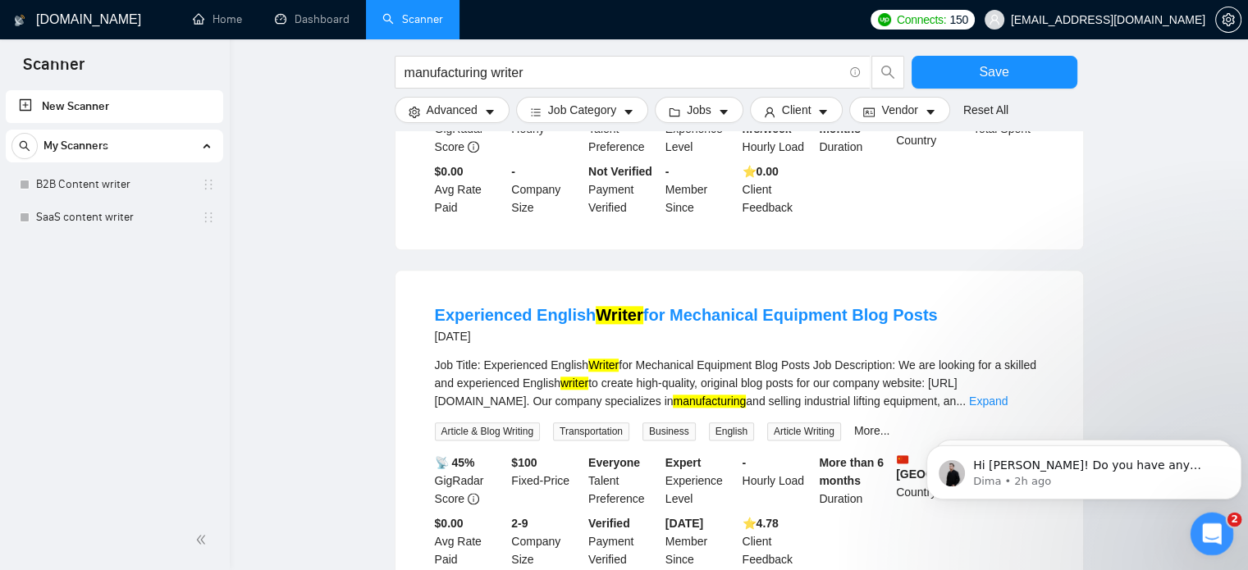
click at [1199, 531] on icon "Open Intercom Messenger" at bounding box center [1210, 532] width 27 height 27
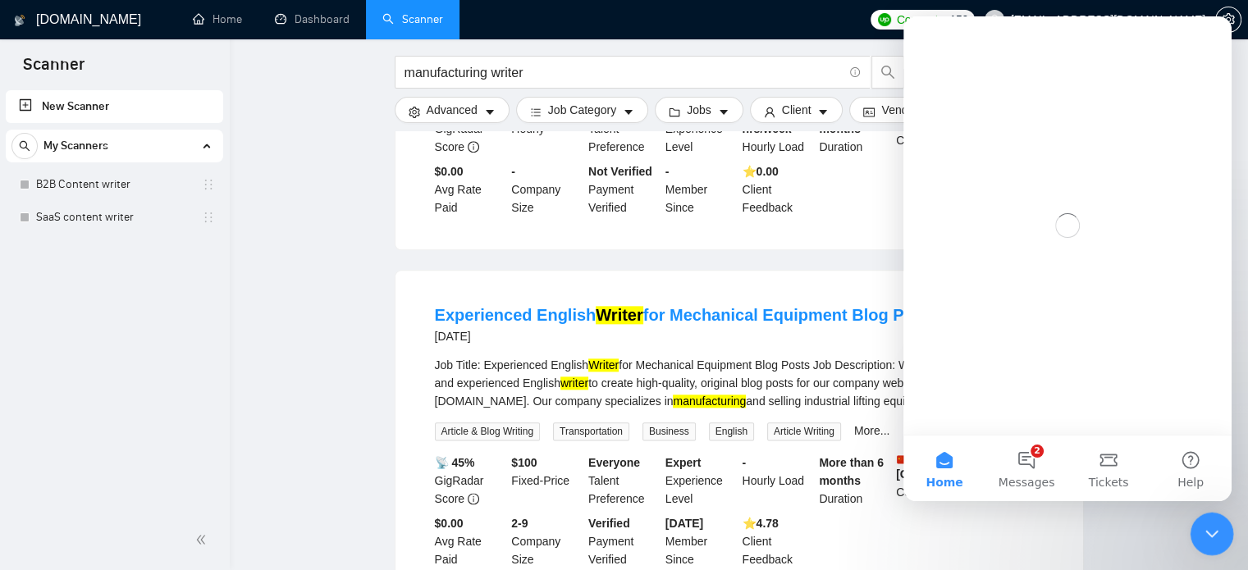
scroll to position [0, 0]
click at [1030, 477] on span "Messages" at bounding box center [1027, 482] width 57 height 11
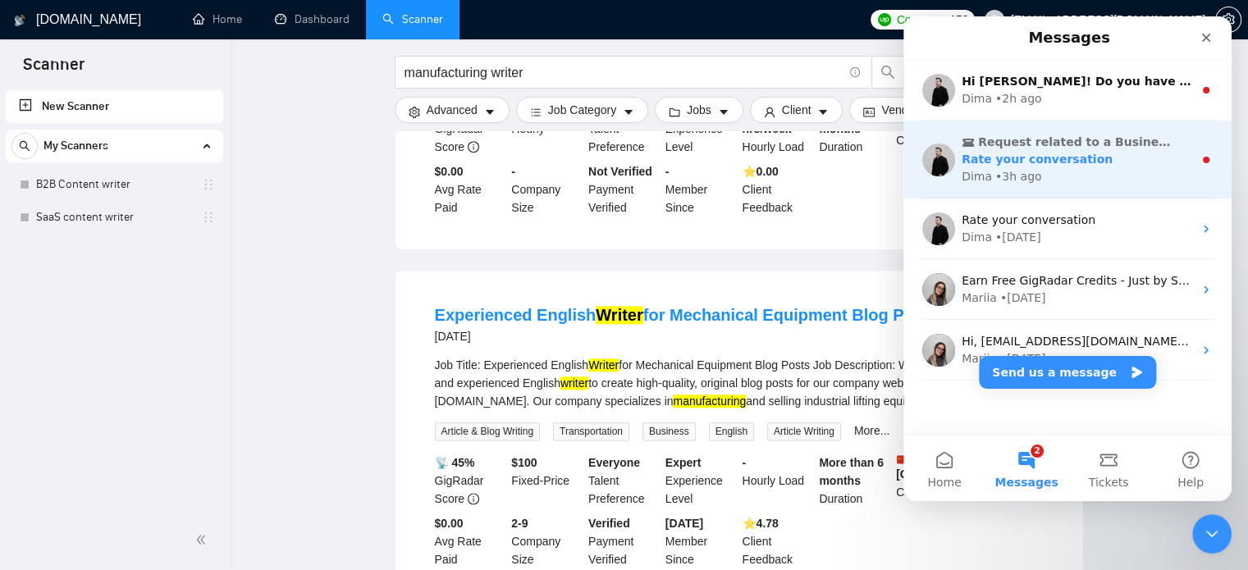
click at [1083, 164] on div "Rate your conversation" at bounding box center [1077, 159] width 231 height 17
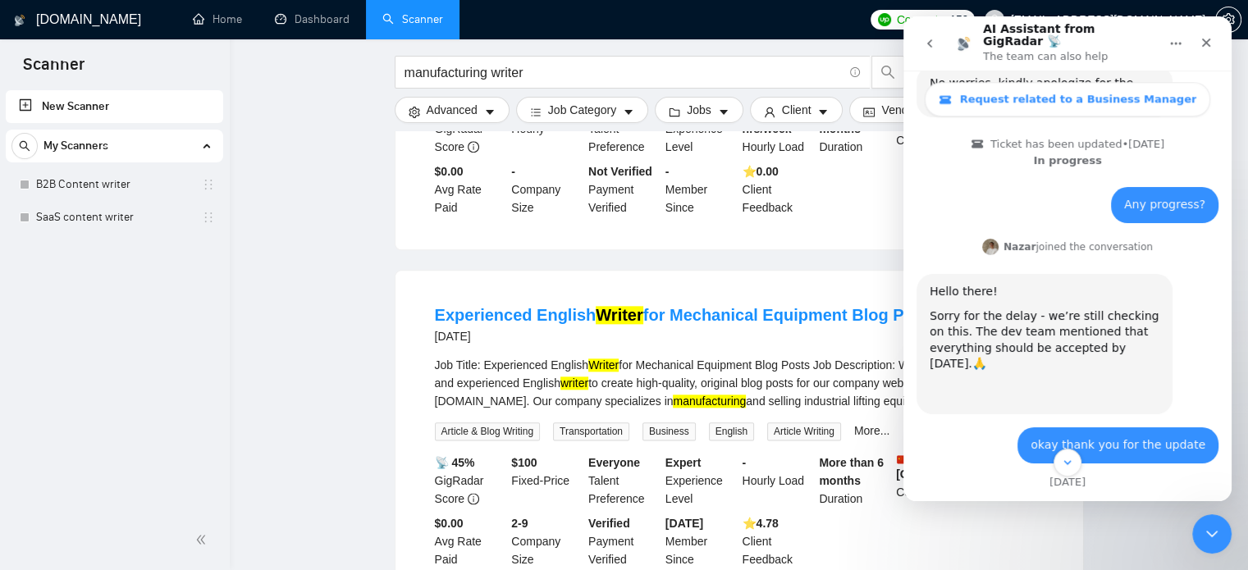
scroll to position [1587, 0]
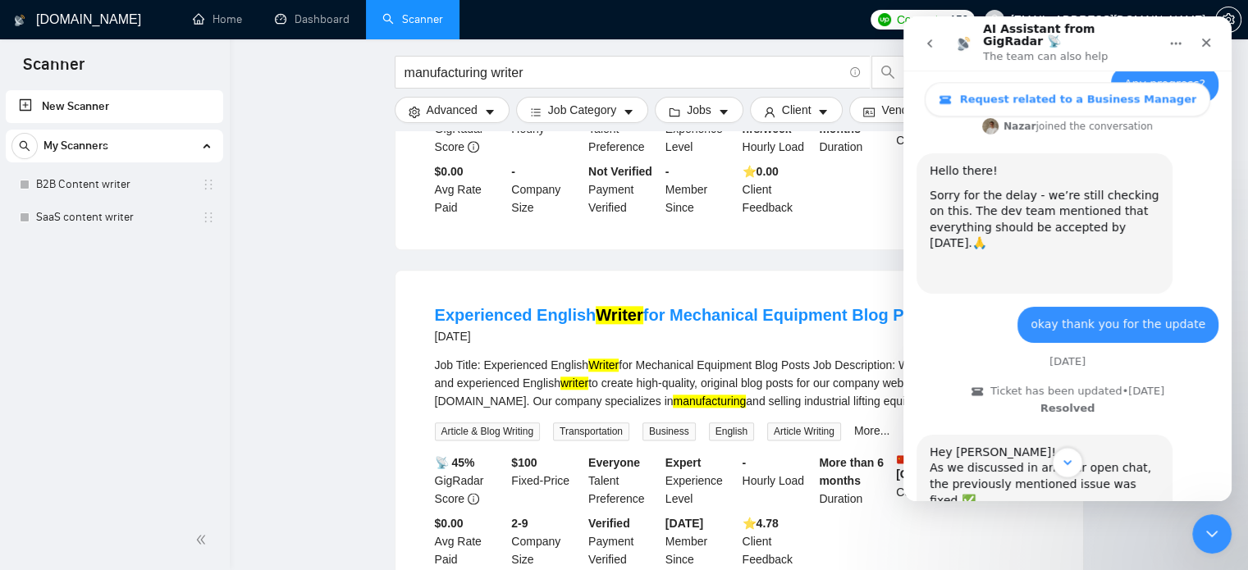
click at [1069, 466] on icon "Scroll to bottom" at bounding box center [1067, 463] width 15 height 15
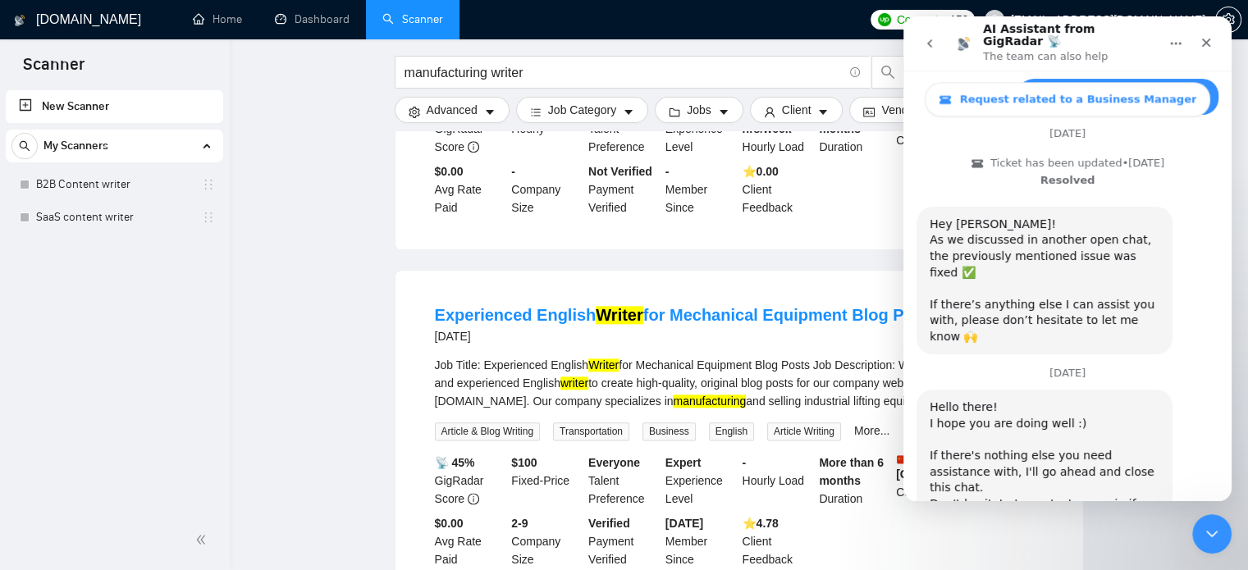
scroll to position [1825, 0]
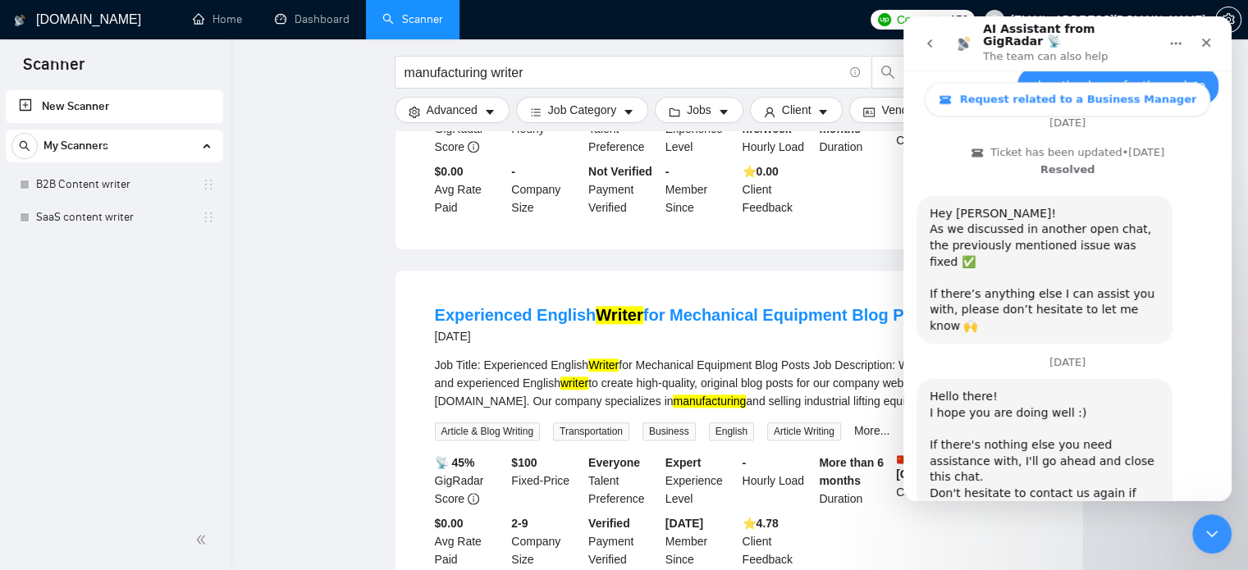
click at [940, 40] on button "go back" at bounding box center [929, 43] width 31 height 31
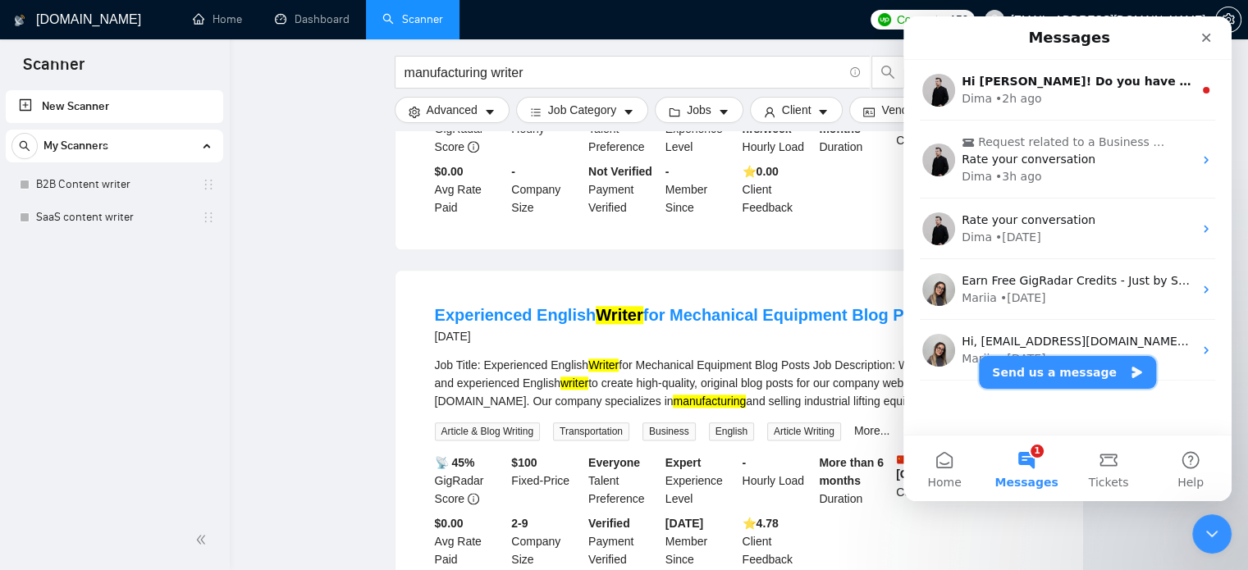
click at [1028, 370] on button "Send us a message" at bounding box center [1067, 372] width 177 height 33
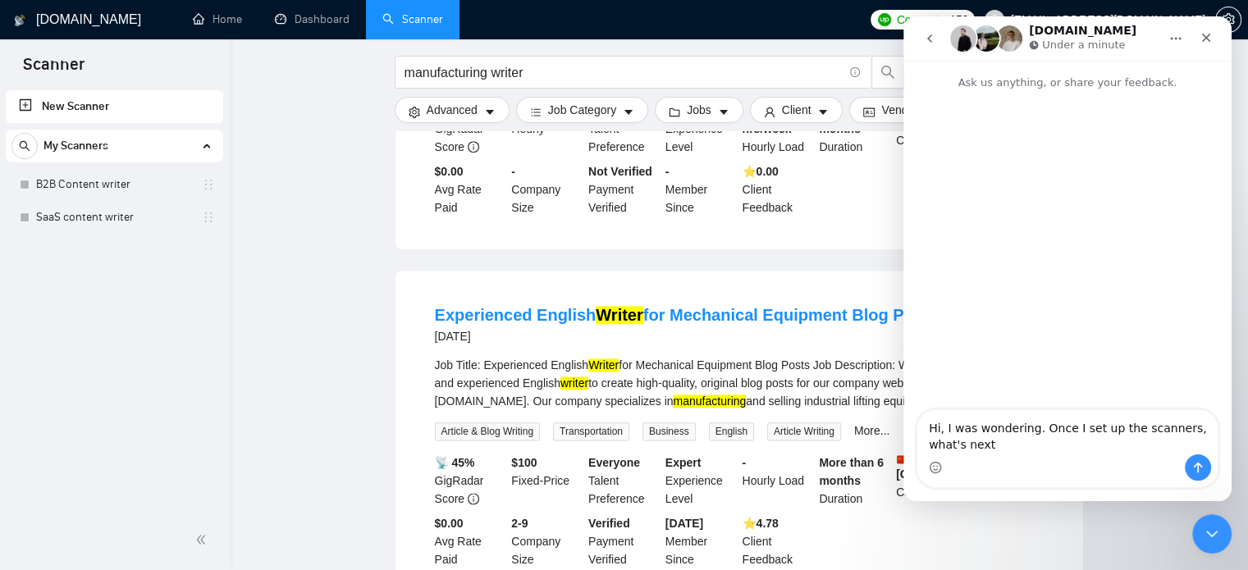
type textarea "Hi, I was wondering. Once I set up the scanners, what's next?"
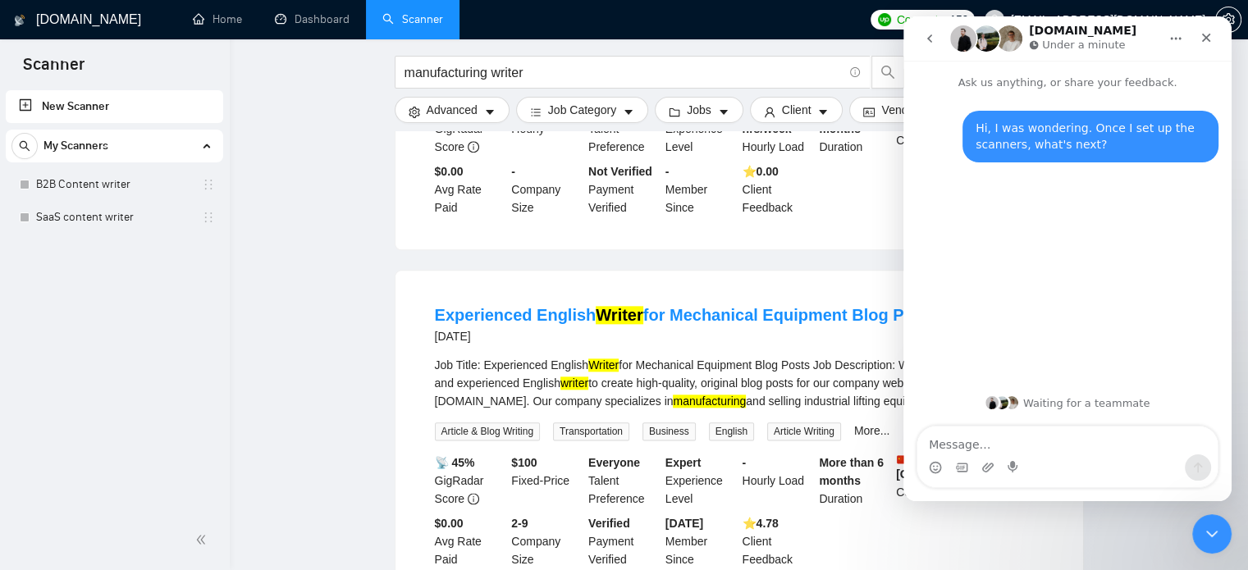
click at [389, 191] on main "manufacturing writer Save Advanced Job Category Jobs Client Vendor Reset All Pr…" at bounding box center [739, 142] width 966 height 3969
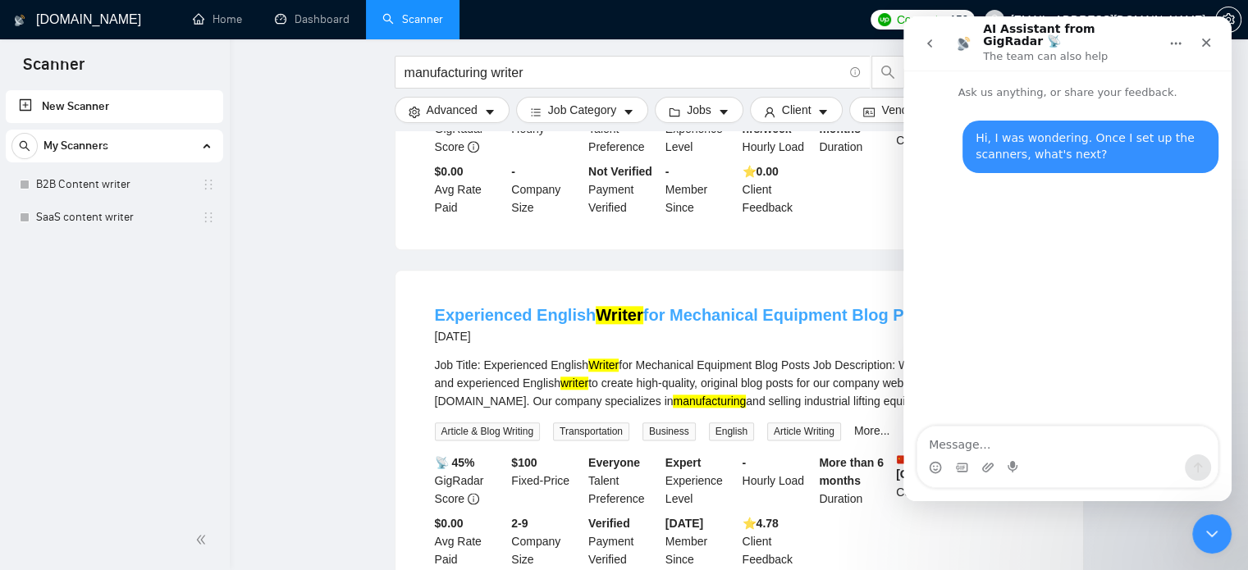
click at [467, 306] on link "Experienced English Writer for Mechanical Equipment Blog Posts" at bounding box center [686, 315] width 503 height 18
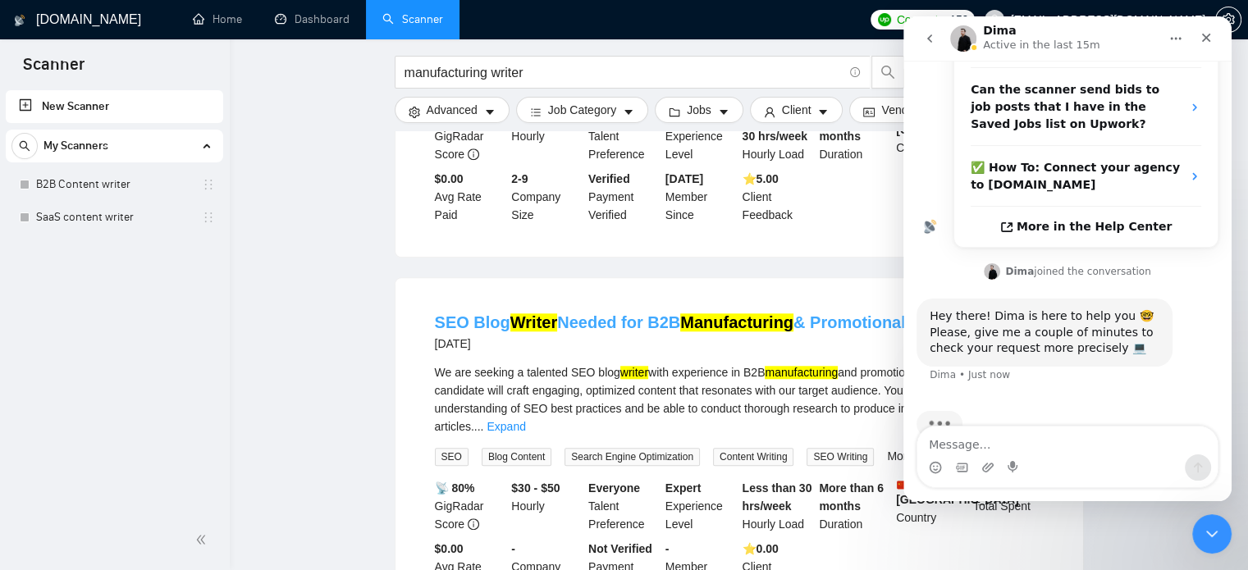
scroll to position [346, 0]
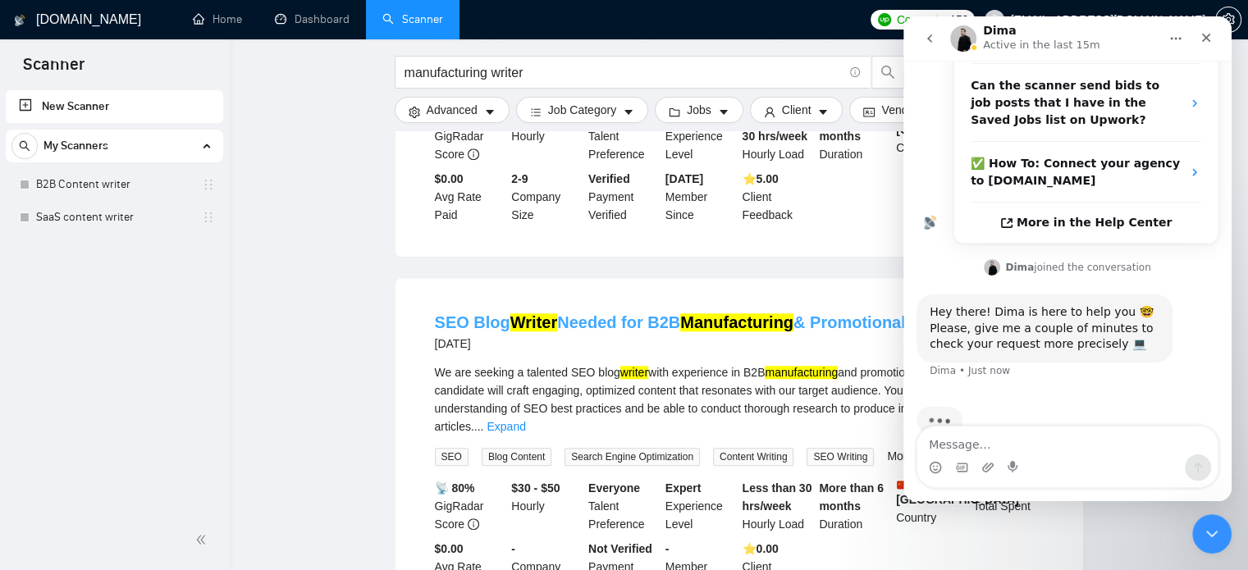
click at [591, 314] on link "SEO Blog Writer Needed for B2B Manufacturing & Promotional Gifts" at bounding box center [691, 323] width 513 height 18
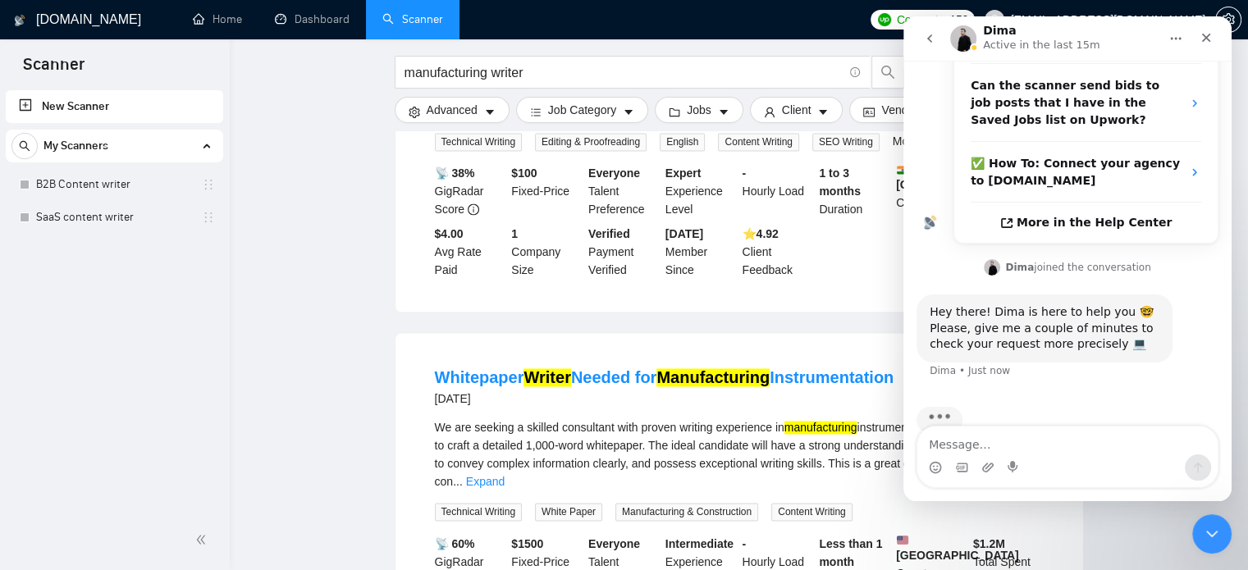
scroll to position [2591, 0]
click at [570, 368] on mark "Writer" at bounding box center [547, 377] width 47 height 18
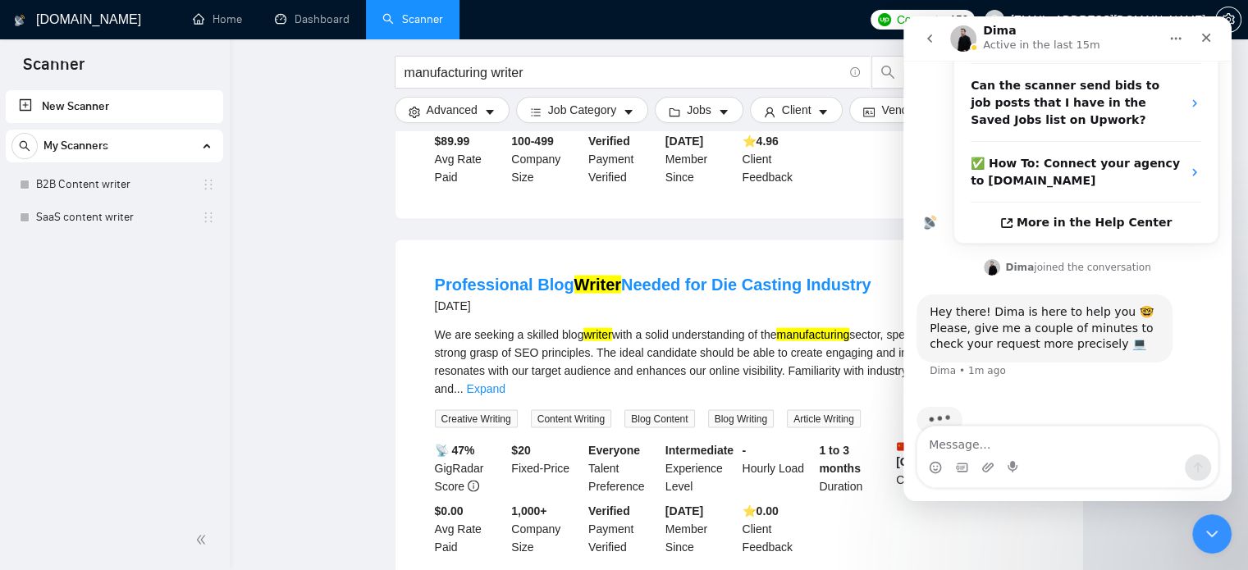
scroll to position [3018, 0]
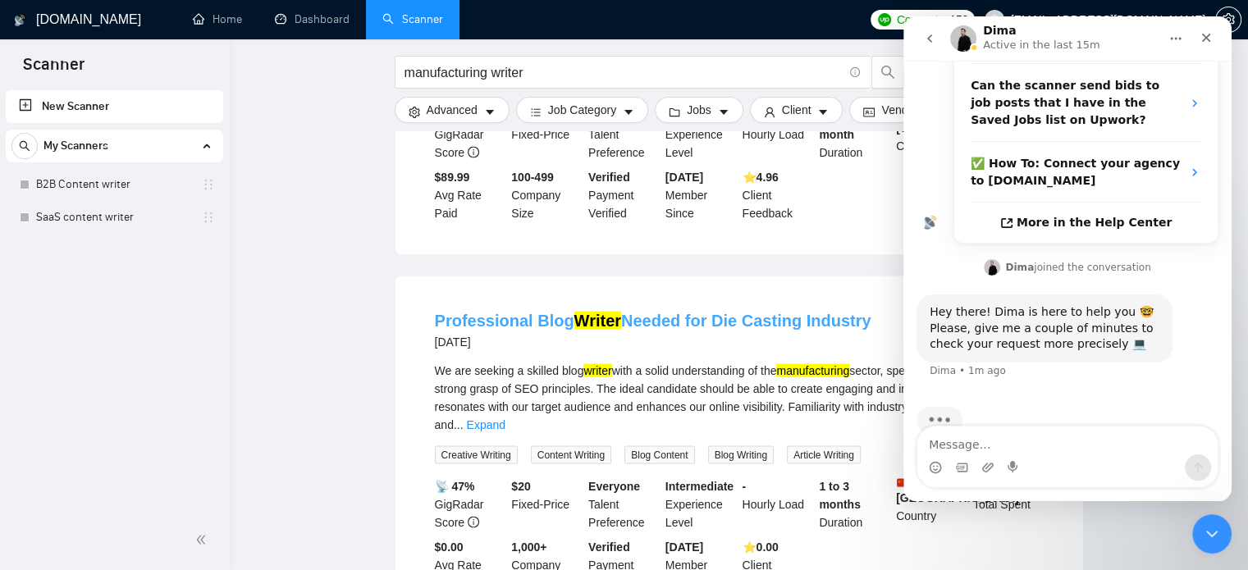
click at [598, 311] on mark "Writer" at bounding box center [598, 320] width 47 height 18
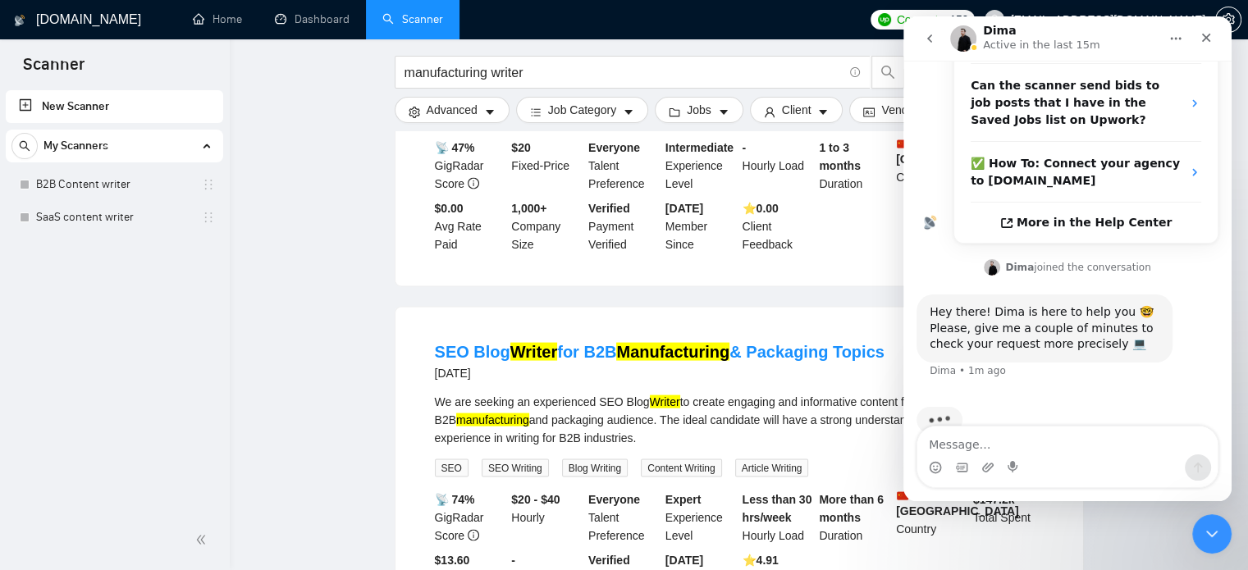
scroll to position [3354, 0]
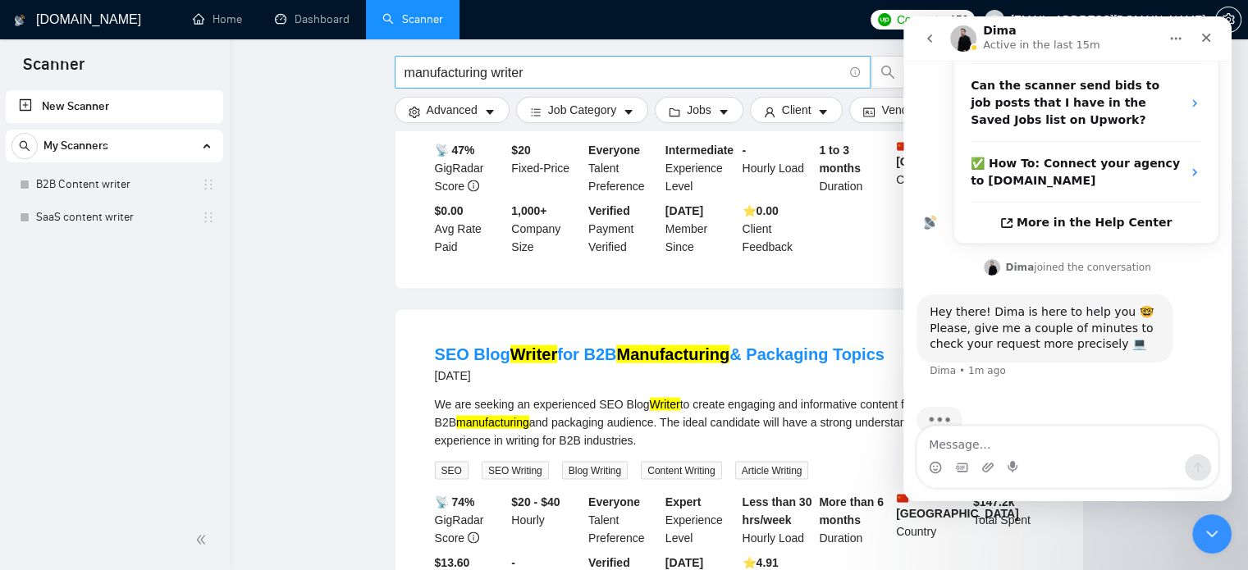
click at [496, 79] on input "manufacturing writer" at bounding box center [624, 72] width 438 height 21
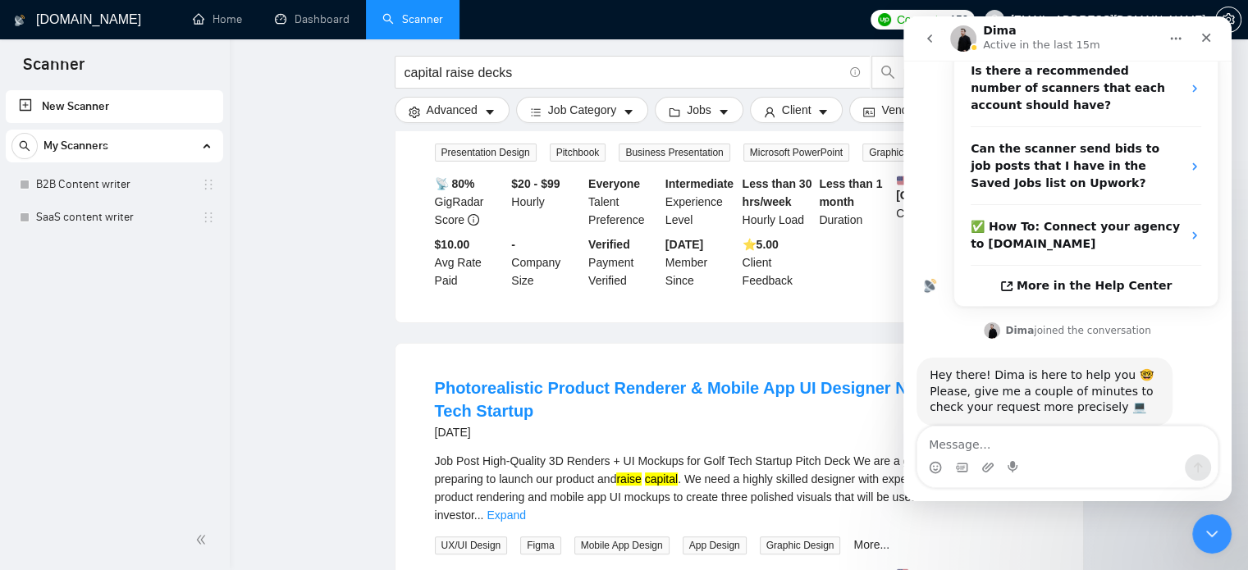
scroll to position [327, 0]
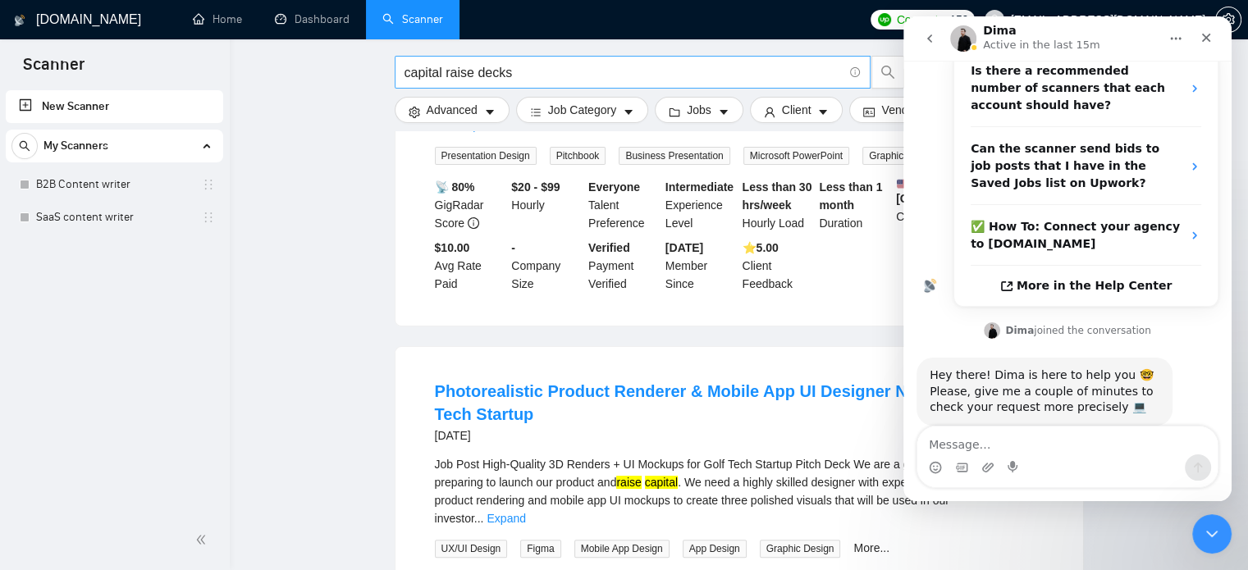
click at [504, 65] on input "capital raise decks" at bounding box center [624, 72] width 438 height 21
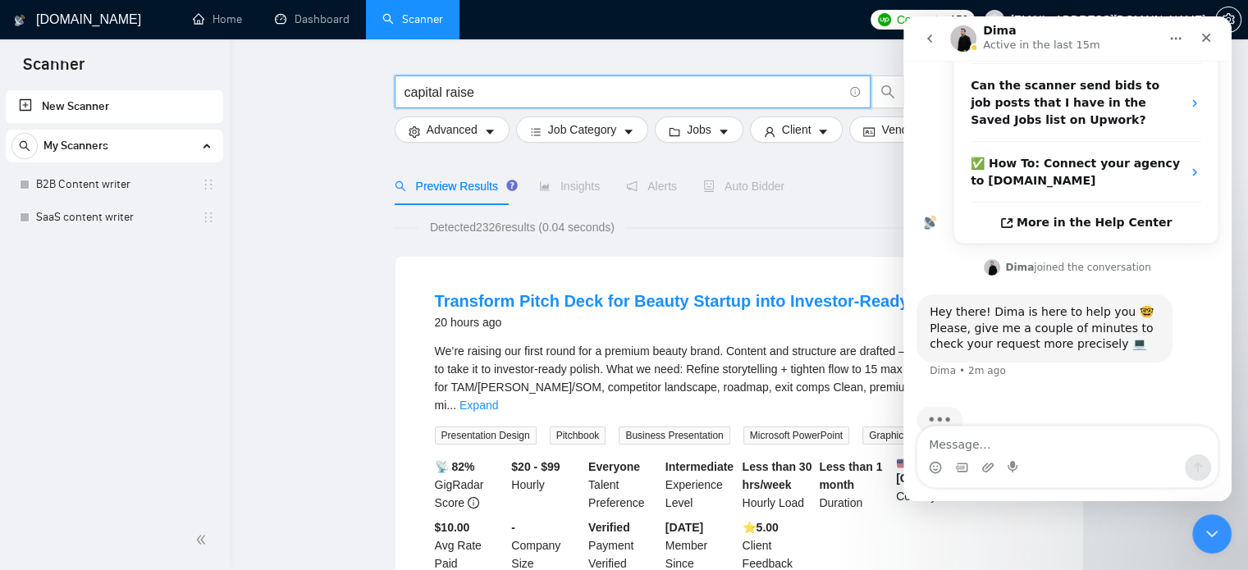
scroll to position [0, 0]
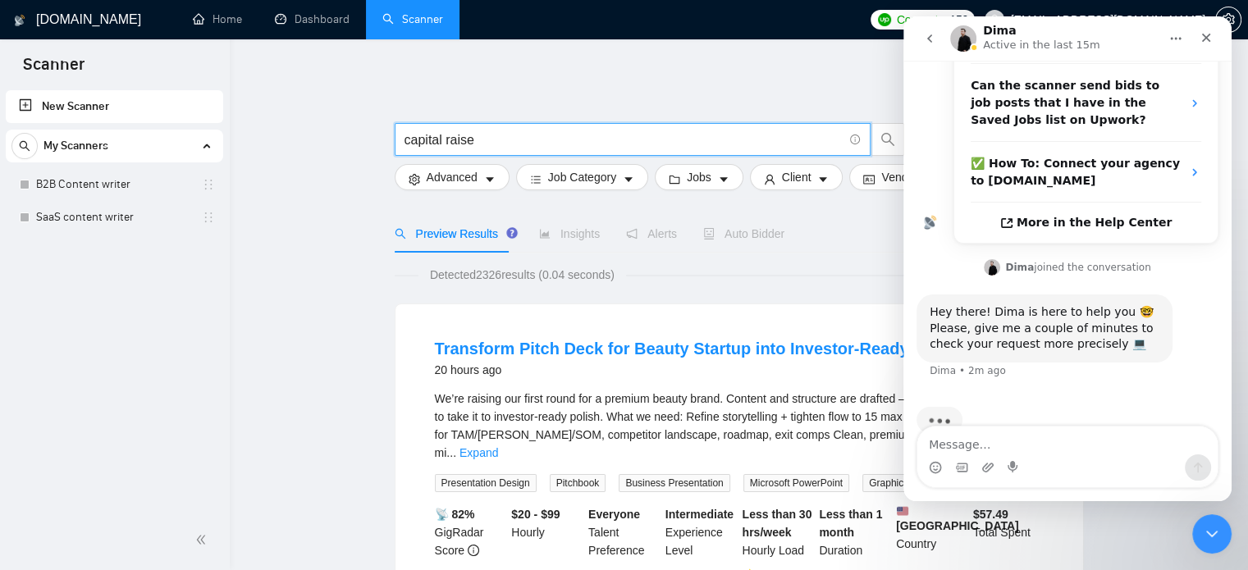
type input "capital raise"
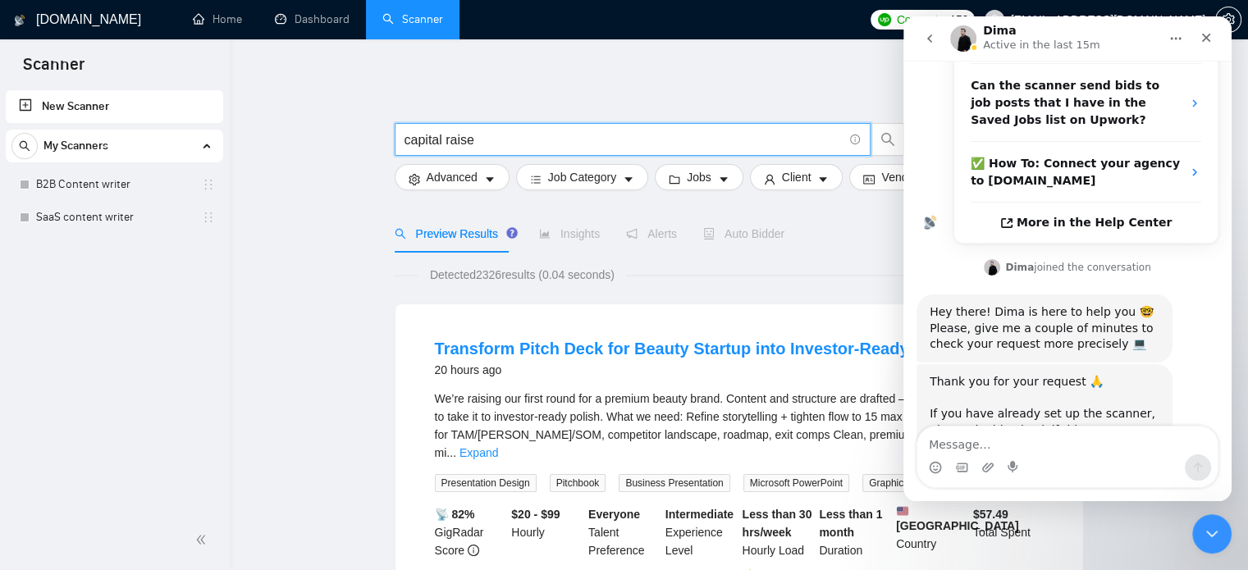
scroll to position [567, 0]
